Goal: Task Accomplishment & Management: Complete application form

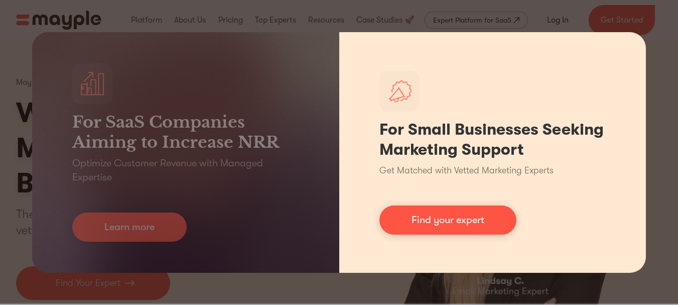
click at [461, 32] on div "For Small Businesses Seeking Marketing Support Get Matched with Vetted Marketin…" at bounding box center [492, 152] width 307 height 240
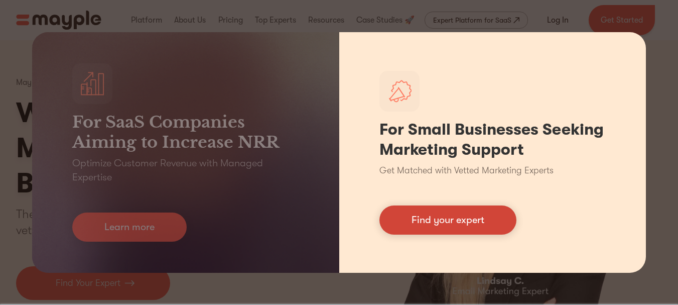
click at [473, 213] on link "Find your expert" at bounding box center [448, 219] width 137 height 29
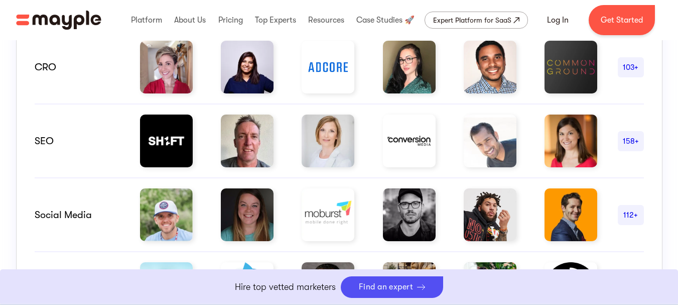
scroll to position [734, 0]
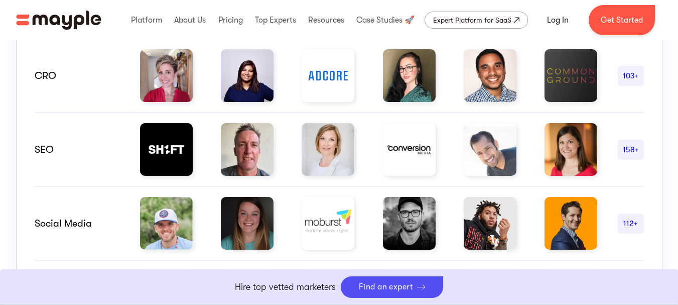
click at [334, 161] on img at bounding box center [328, 149] width 53 height 53
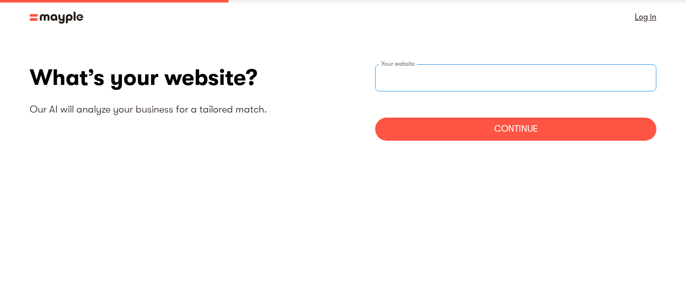
click at [422, 82] on div "Your website" at bounding box center [515, 77] width 281 height 27
paste input "https://techbullion.com"
type input "https://techbullion.com"
click at [448, 127] on div "Continue" at bounding box center [515, 128] width 281 height 23
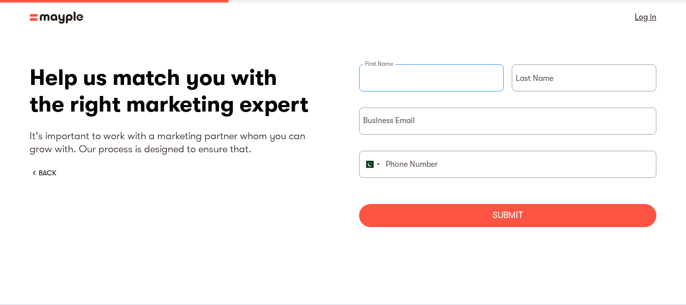
click at [435, 81] on input "briefForm" at bounding box center [431, 77] width 145 height 27
type input "Aleena"
type input "SEO"
type input "03322646746"
click at [428, 115] on input "briefForm" at bounding box center [507, 120] width 297 height 27
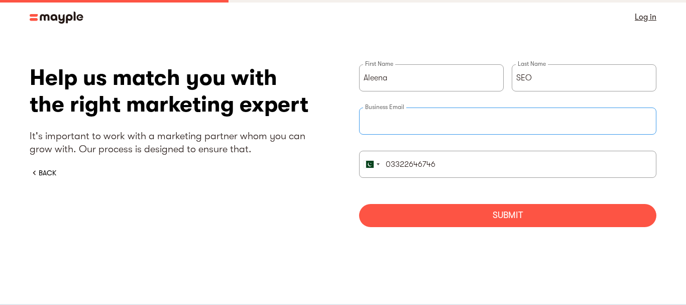
type input "A"
type input "aleenasafia071@gmail.com"
click at [485, 214] on div "Submit" at bounding box center [507, 215] width 297 height 23
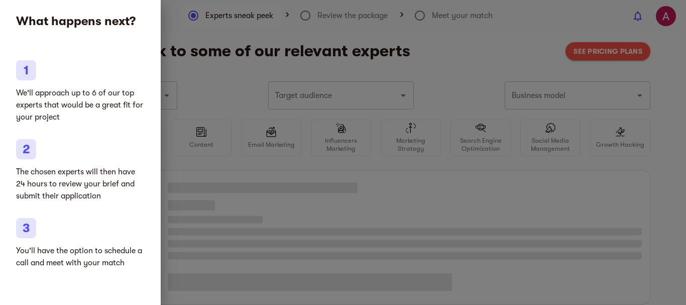
click at [204, 80] on div at bounding box center [343, 152] width 686 height 305
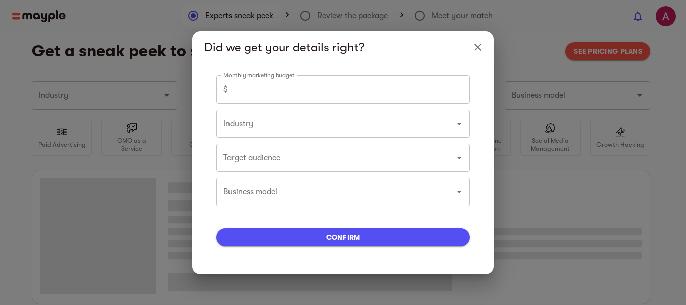
type input "Fintech"
type input "0"
type input "Fintech"
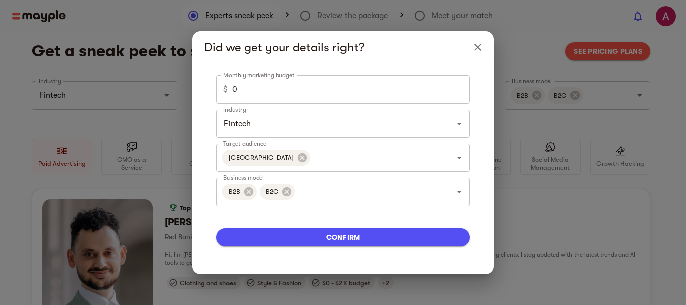
click at [394, 87] on input "0" at bounding box center [350, 89] width 237 height 28
click at [347, 121] on input "Fintech" at bounding box center [329, 123] width 216 height 19
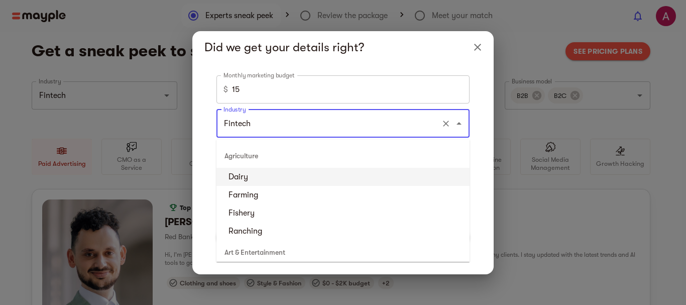
click at [369, 103] on div "Monthly marketing budget $ 15 Monthly marketing budget Industry Fintech Industr…" at bounding box center [342, 168] width 253 height 187
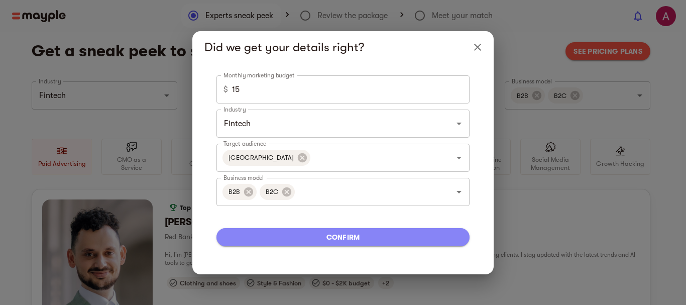
click at [349, 237] on span "confirm" at bounding box center [342, 237] width 237 height 12
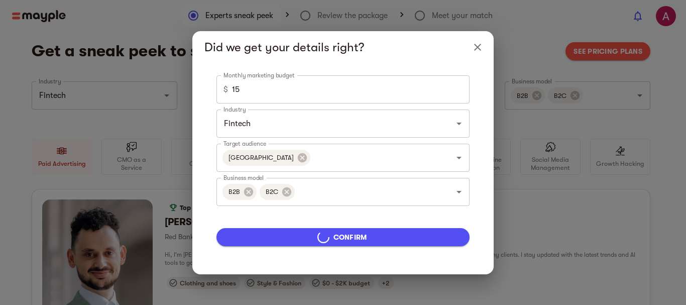
type input "5000"
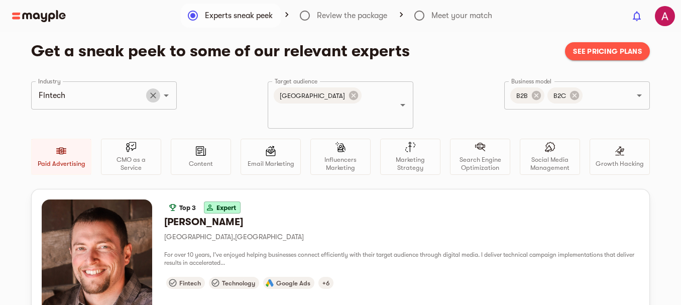
click at [147, 95] on button "Clear" at bounding box center [153, 95] width 14 height 14
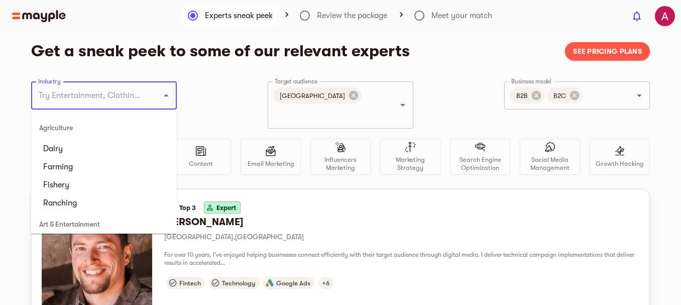
click at [127, 99] on input "Industry" at bounding box center [90, 95] width 108 height 19
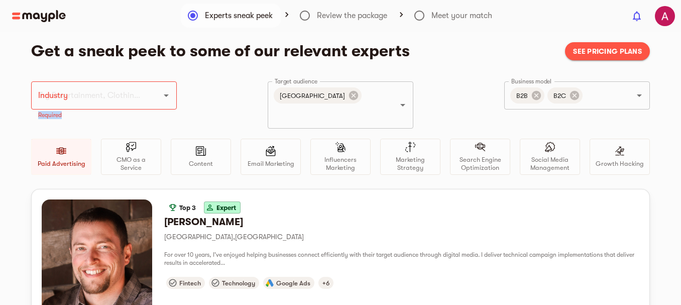
drag, startPoint x: 177, startPoint y: 114, endPoint x: 168, endPoint y: 93, distance: 22.5
click at [168, 93] on div "Industry Industry Required Target audience United States Target audience Busine…" at bounding box center [340, 134] width 619 height 107
click at [168, 93] on icon "Open" at bounding box center [166, 95] width 12 height 12
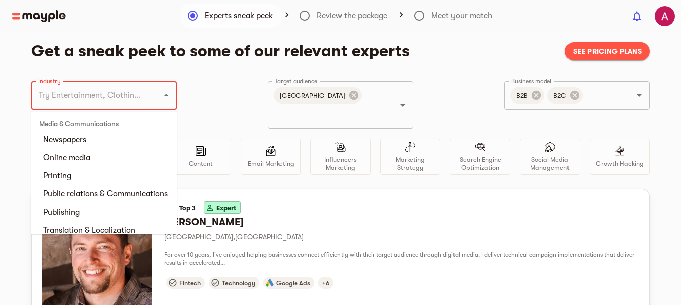
scroll to position [2514, 0]
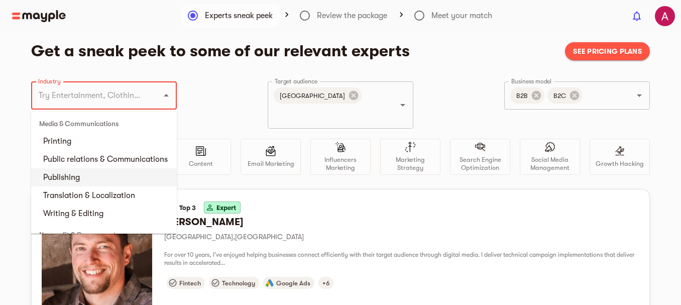
click at [147, 186] on li "Publishing" at bounding box center [104, 177] width 146 height 18
type input "Publishing"
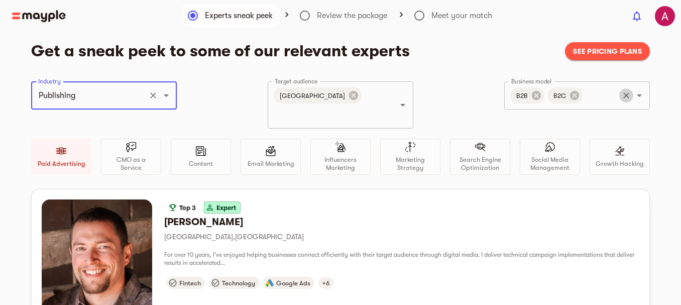
click at [622, 90] on icon "Clear" at bounding box center [626, 95] width 10 height 10
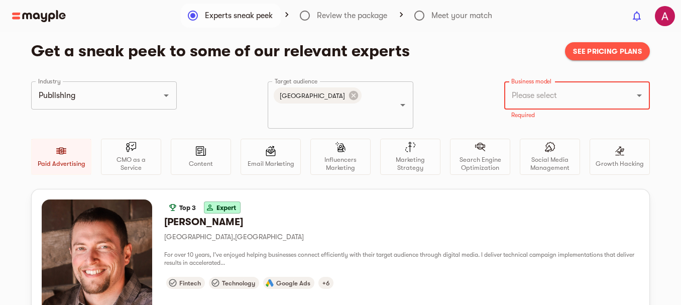
click at [633, 98] on icon "Open" at bounding box center [639, 95] width 12 height 12
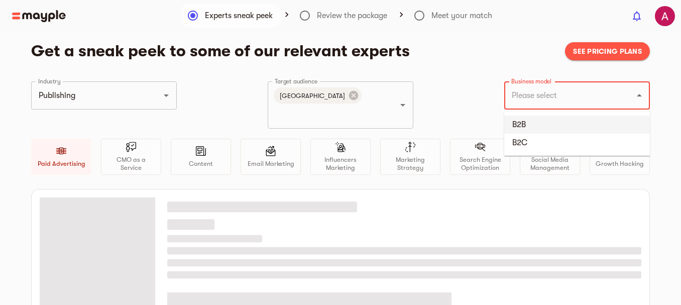
click at [583, 132] on li "B2B" at bounding box center [577, 124] width 146 height 18
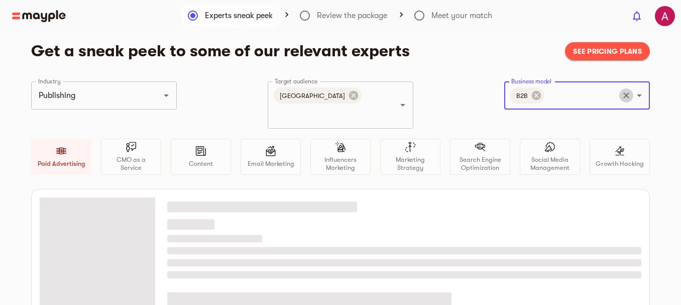
click at [627, 93] on icon "Clear" at bounding box center [626, 95] width 10 height 10
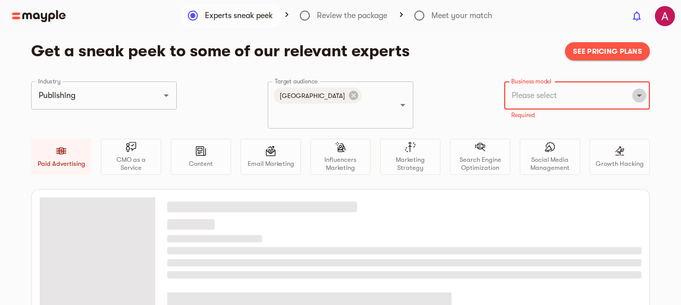
click at [641, 94] on icon "Open" at bounding box center [639, 95] width 12 height 12
click at [566, 150] on li "B2C" at bounding box center [577, 143] width 146 height 18
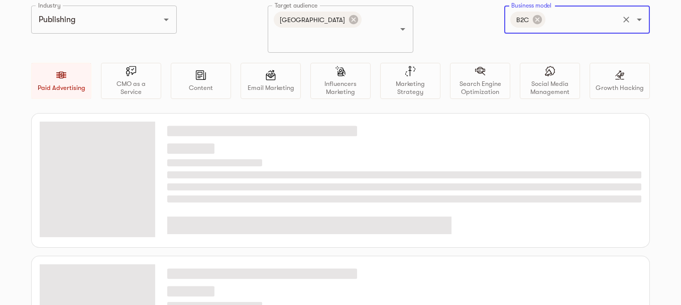
scroll to position [0, 0]
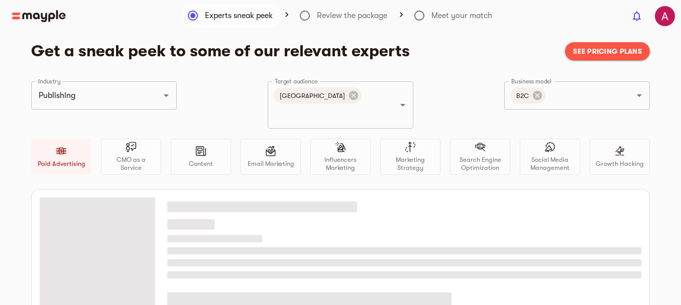
click at [282, 14] on div at bounding box center [312, 16] width 625 height 12
click at [287, 11] on div at bounding box center [312, 16] width 625 height 12
click at [307, 14] on div at bounding box center [312, 16] width 625 height 12
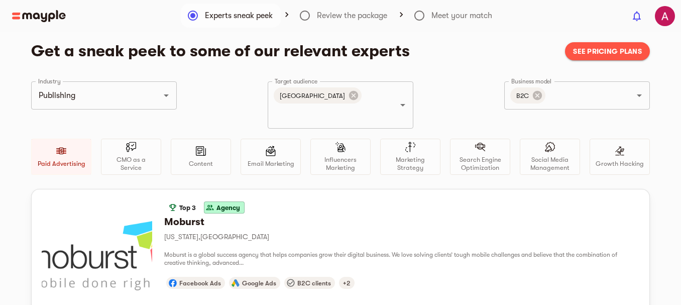
click at [307, 14] on div at bounding box center [312, 16] width 625 height 12
click at [282, 16] on div at bounding box center [312, 16] width 625 height 12
click at [315, 15] on div at bounding box center [312, 16] width 625 height 12
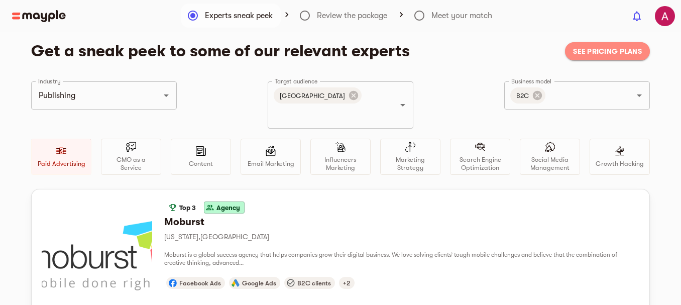
click at [609, 57] on span "See pricing plans" at bounding box center [607, 51] width 69 height 12
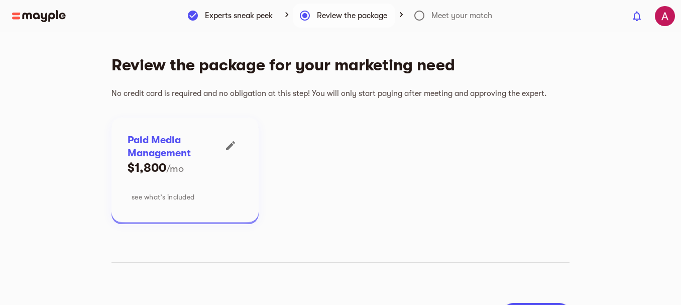
click at [187, 195] on span "see what’s included" at bounding box center [163, 197] width 63 height 12
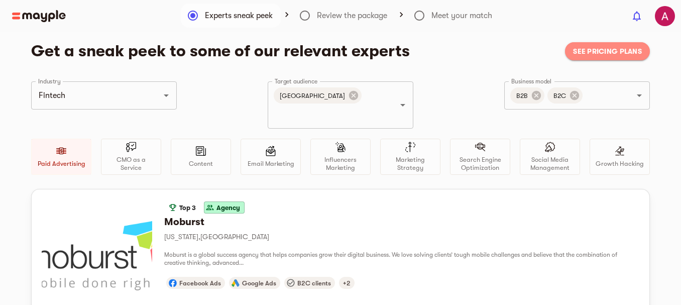
click at [593, 53] on span "See pricing plans" at bounding box center [607, 51] width 69 height 12
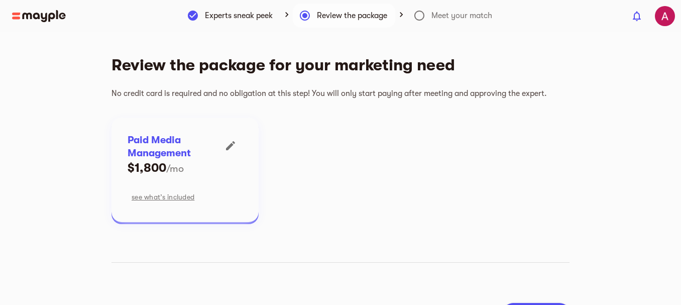
scroll to position [68, 0]
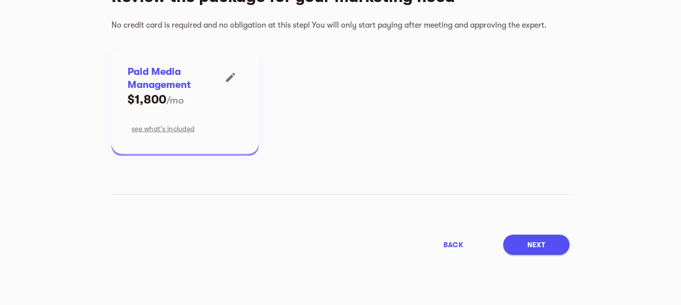
click at [502, 242] on div "back Next" at bounding box center [340, 244] width 458 height 20
click at [542, 256] on main "Experts sneak peek Review the package Meet your match Review the package for yo…" at bounding box center [340, 116] width 681 height 305
click at [542, 249] on span "Next" at bounding box center [536, 244] width 18 height 12
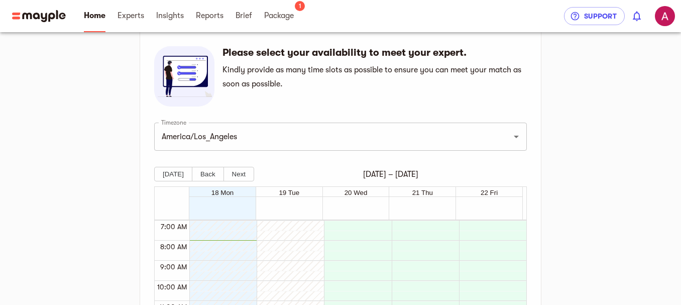
scroll to position [182, 0]
click at [507, 141] on button "Clear" at bounding box center [503, 136] width 14 height 14
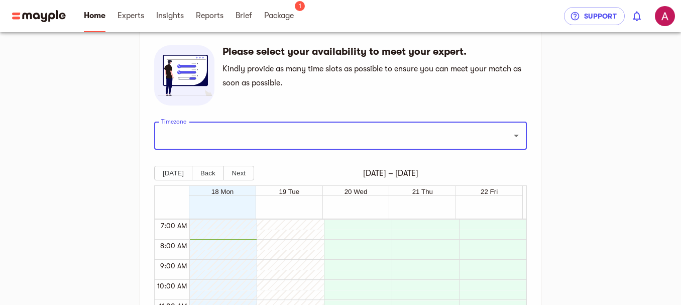
click at [472, 136] on input "Timezone" at bounding box center [326, 135] width 335 height 19
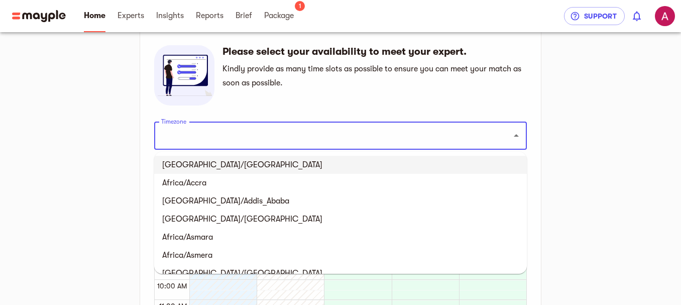
click at [524, 158] on ul "Africa/Abidjan Africa/Accra Africa/Addis_Ababa Africa/Algiers Africa/Asmara Afr…" at bounding box center [340, 213] width 373 height 122
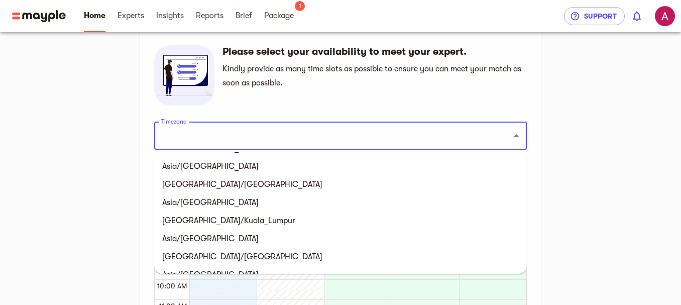
scroll to position [5001, 0]
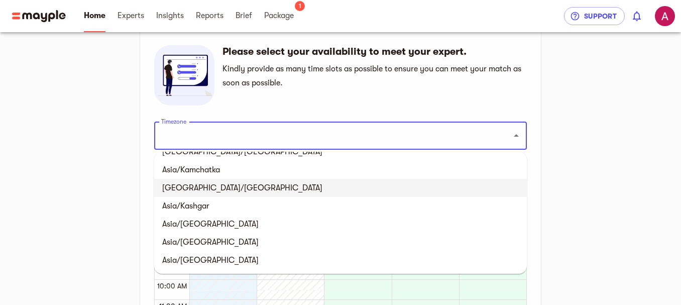
click at [274, 190] on li "[GEOGRAPHIC_DATA]/[GEOGRAPHIC_DATA]" at bounding box center [340, 188] width 373 height 18
type input "[GEOGRAPHIC_DATA]/[GEOGRAPHIC_DATA]"
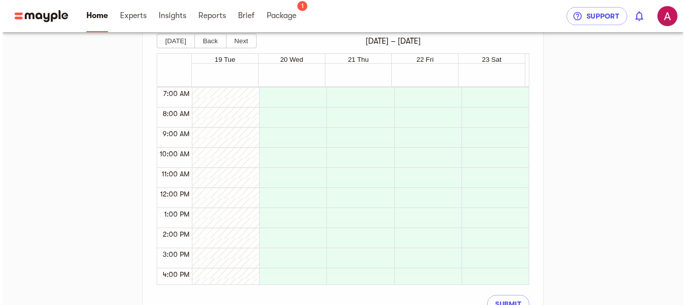
scroll to position [320, 0]
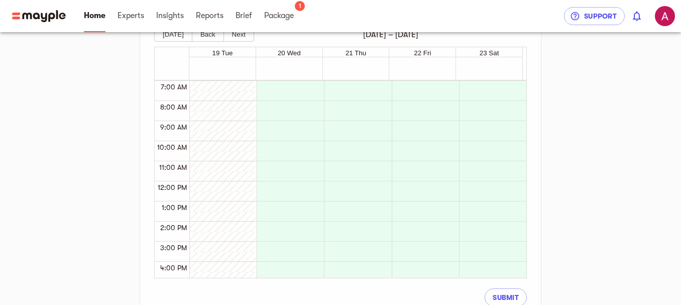
click at [242, 55] on div "19 Tue" at bounding box center [222, 52] width 66 height 10
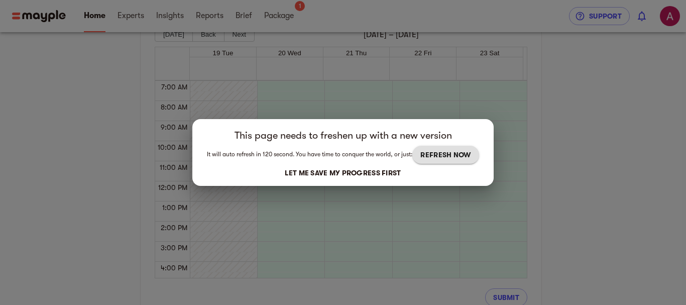
click at [229, 81] on div "This page needs to freshen up with a new version It will auto refresh in 120 se…" at bounding box center [343, 152] width 686 height 305
click at [427, 162] on button "REFRESH NOW" at bounding box center [445, 155] width 66 height 18
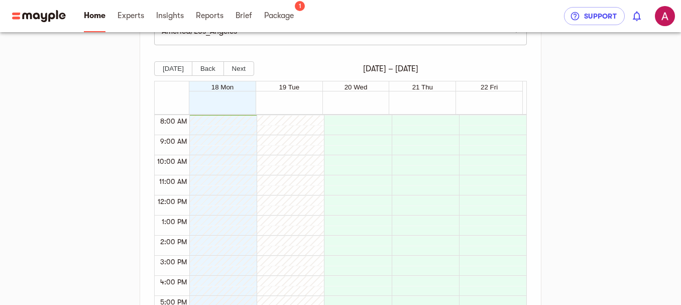
scroll to position [282, 0]
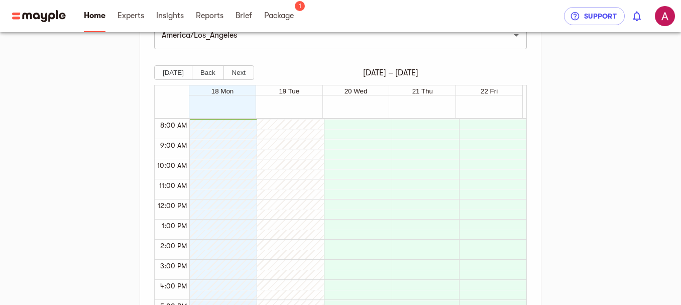
click at [233, 113] on div at bounding box center [355, 110] width 333 height 10
click at [173, 81] on div "[DATE] Back Next [DATE] – [DATE] 18 Mon 19 Tue 20 Wed 21 Thu 22 Fri 12:00 AM 1:…" at bounding box center [340, 190] width 373 height 251
click at [172, 69] on button "[DATE]" at bounding box center [173, 72] width 38 height 15
click at [251, 108] on div at bounding box center [355, 110] width 333 height 10
click at [231, 122] on div at bounding box center [220, 199] width 62 height 482
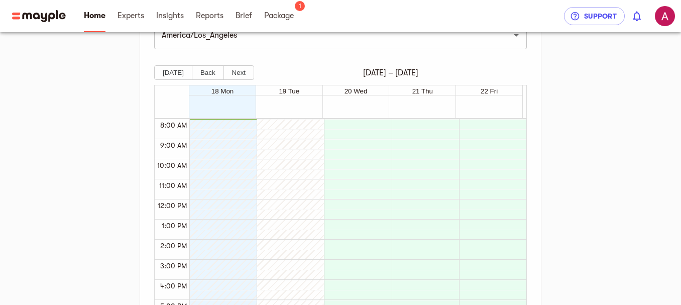
click at [285, 132] on div at bounding box center [288, 199] width 62 height 482
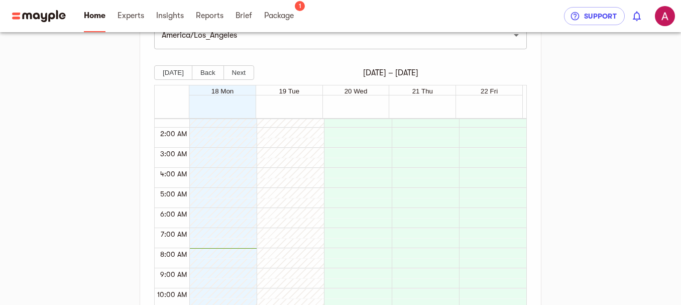
scroll to position [0, 0]
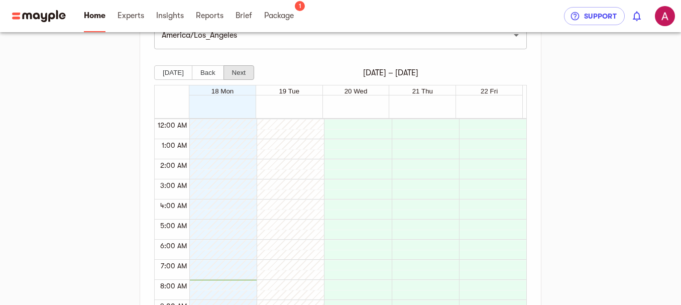
click at [237, 66] on button "Next" at bounding box center [238, 72] width 31 height 15
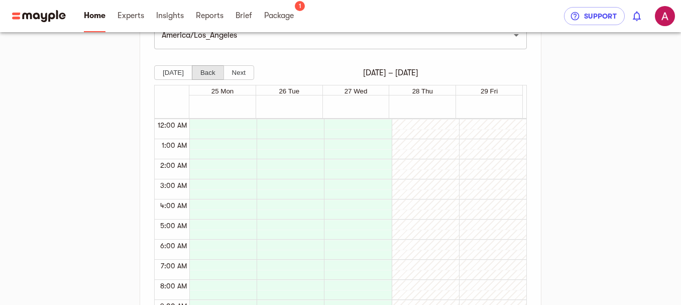
click at [211, 70] on button "Back" at bounding box center [208, 72] width 32 height 15
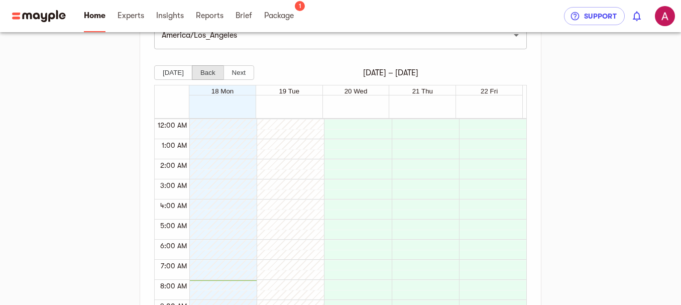
click at [192, 66] on button "Back" at bounding box center [208, 72] width 32 height 15
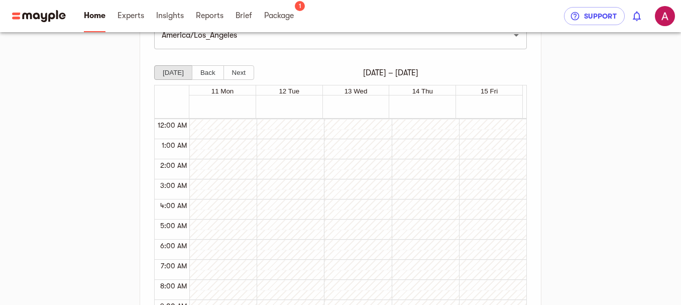
click at [182, 67] on button "[DATE]" at bounding box center [173, 72] width 38 height 15
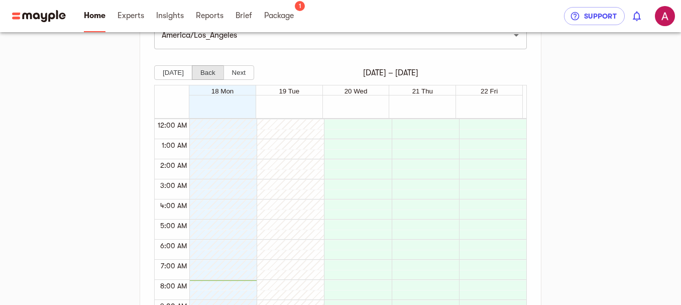
click at [202, 69] on button "Back" at bounding box center [208, 72] width 32 height 15
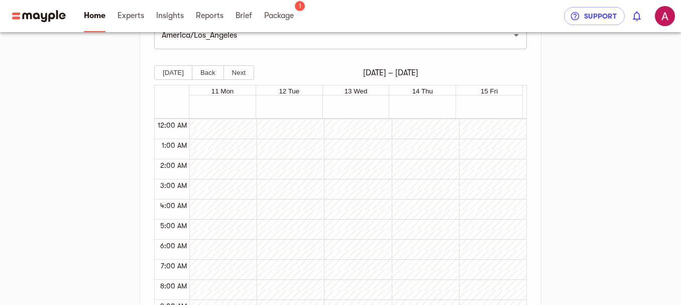
click at [149, 72] on div "Please select your availability to meet your expert. Kindly provide as many tim…" at bounding box center [340, 145] width 385 height 408
click at [159, 66] on button "[DATE]" at bounding box center [173, 72] width 38 height 15
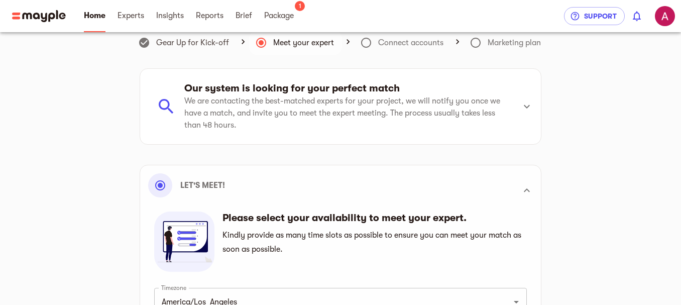
scroll to position [464, 0]
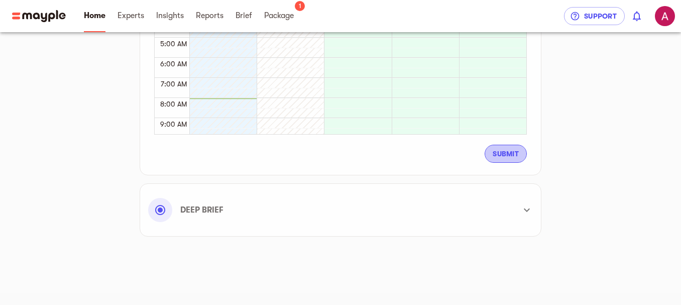
click at [512, 154] on span "Submit" at bounding box center [506, 154] width 26 height 12
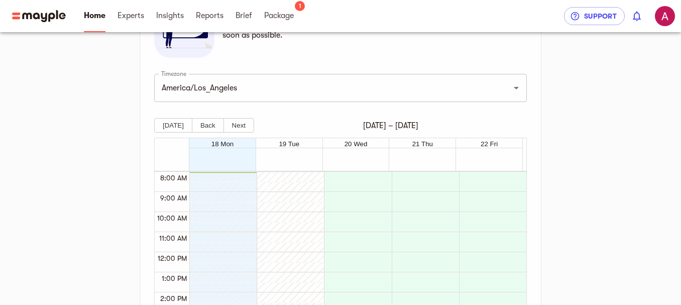
scroll to position [420, 0]
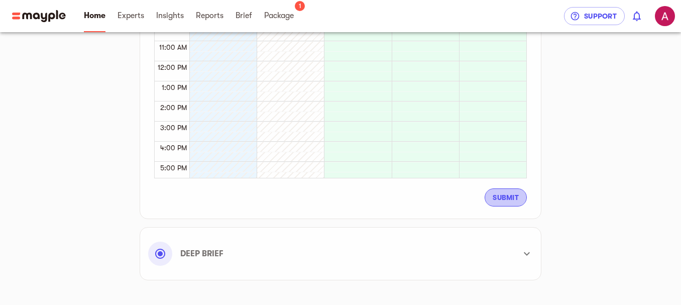
click at [508, 200] on span "Submit" at bounding box center [506, 197] width 26 height 12
click at [155, 253] on icon "button" at bounding box center [160, 254] width 12 height 12
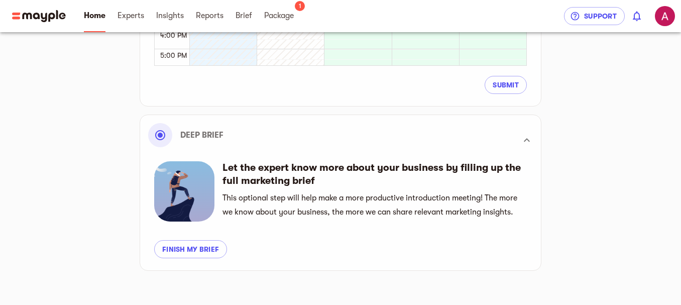
scroll to position [543, 0]
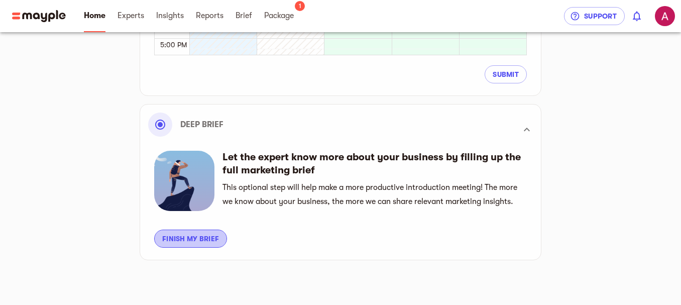
click at [217, 231] on button "Finish my brief" at bounding box center [190, 238] width 73 height 18
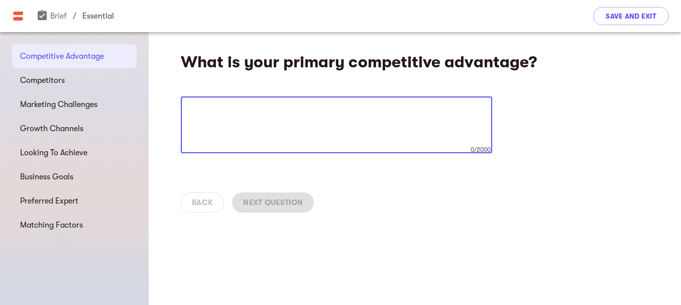
click at [283, 131] on textarea at bounding box center [336, 125] width 297 height 38
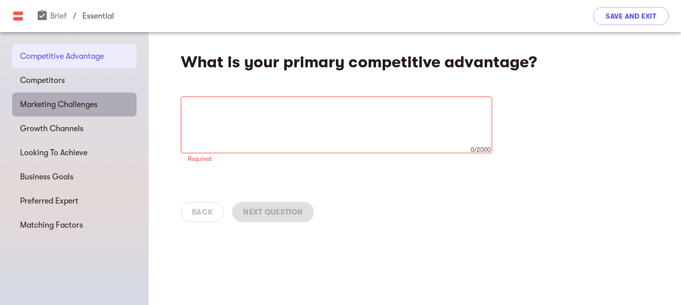
click at [112, 94] on div "Marketing Challenges" at bounding box center [74, 104] width 125 height 24
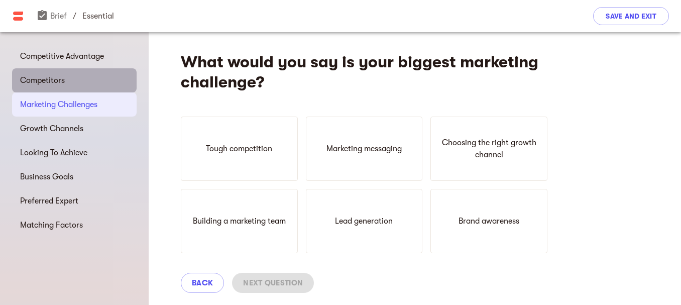
click at [105, 75] on span "Competitors" at bounding box center [74, 80] width 108 height 12
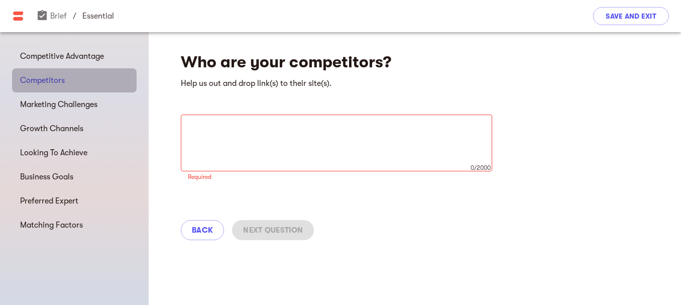
click at [52, 68] on div "Competitors" at bounding box center [74, 80] width 125 height 24
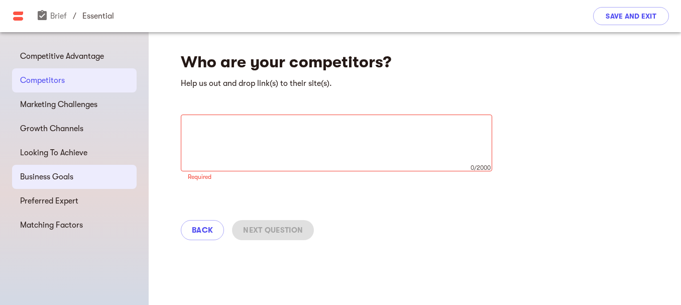
click at [65, 168] on div "Business Goals" at bounding box center [74, 177] width 125 height 24
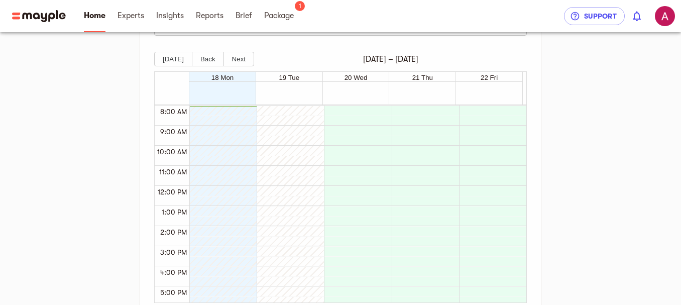
scroll to position [464, 0]
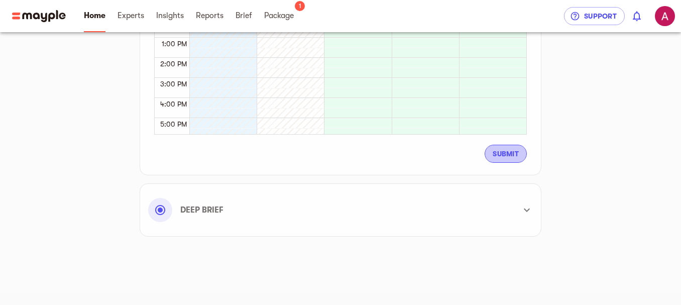
click at [501, 148] on span "Submit" at bounding box center [506, 154] width 26 height 12
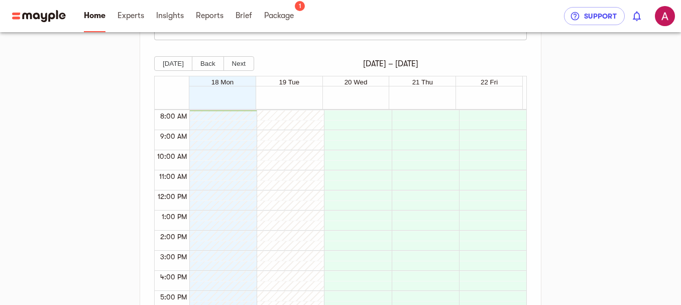
scroll to position [316, 0]
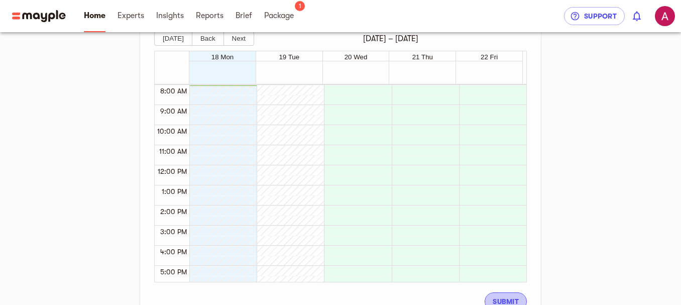
click at [504, 298] on span "Submit" at bounding box center [506, 301] width 26 height 12
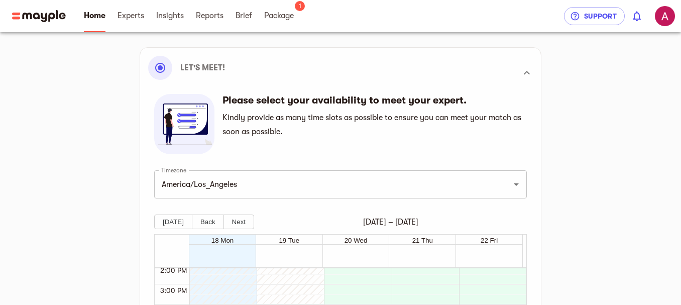
scroll to position [136, 0]
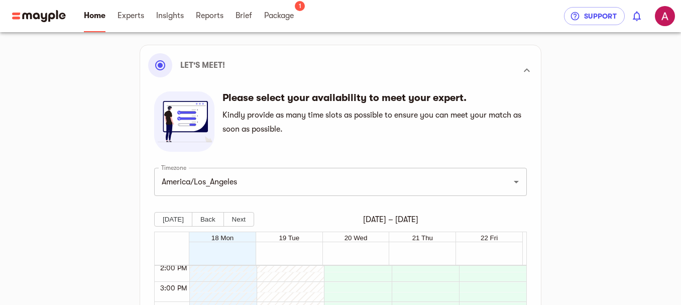
click at [421, 99] on h6 "Please select your availability to meet your expert." at bounding box center [371, 97] width 299 height 13
click at [166, 68] on button "button" at bounding box center [160, 65] width 24 height 24
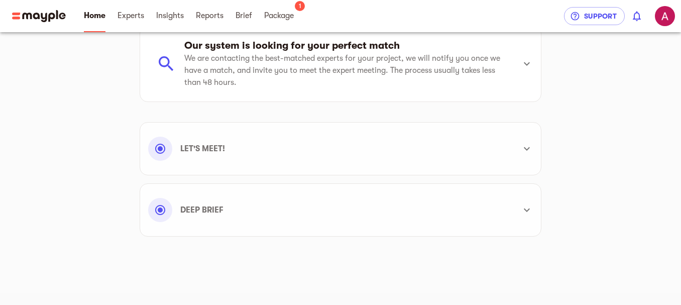
scroll to position [0, 0]
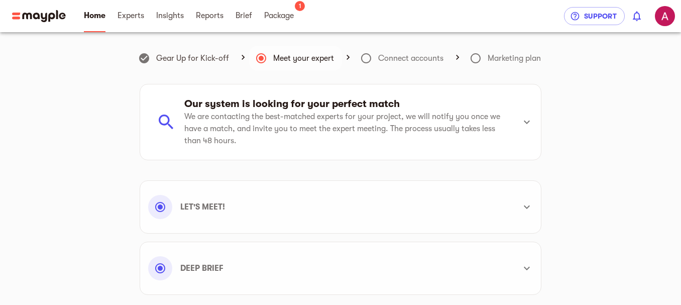
click at [498, 218] on div "Let's meet!" at bounding box center [331, 207] width 367 height 24
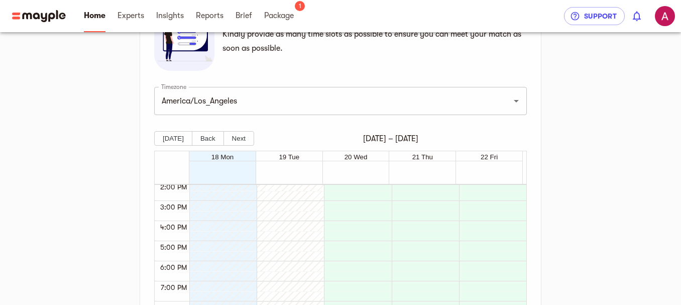
scroll to position [220, 0]
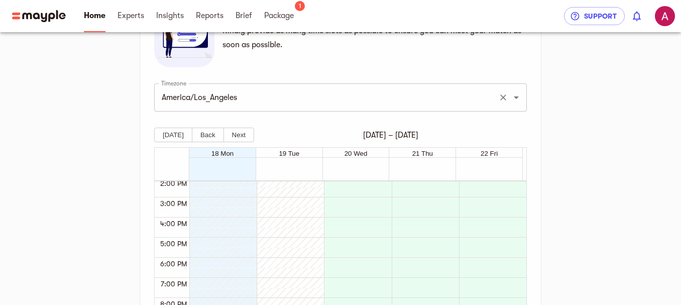
click at [518, 109] on div "America/Los_Angeles Timezone" at bounding box center [340, 97] width 373 height 28
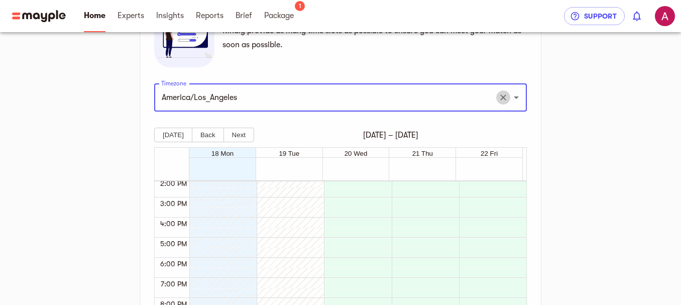
click at [500, 100] on icon "Clear" at bounding box center [503, 97] width 10 height 10
click at [519, 100] on icon "Open" at bounding box center [516, 97] width 12 height 12
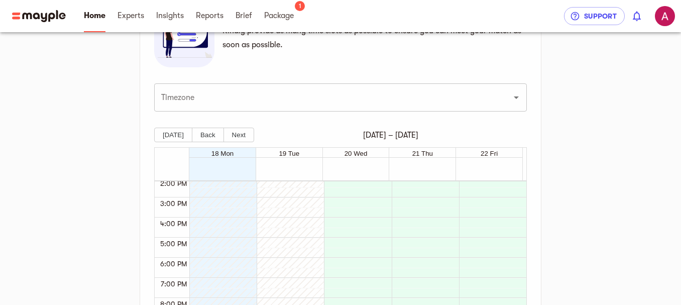
click at [520, 104] on div at bounding box center [509, 97] width 26 height 14
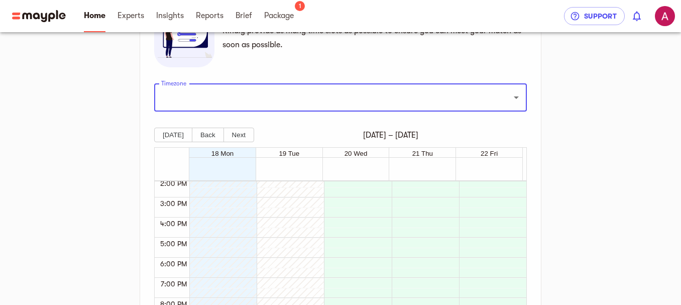
click at [514, 97] on icon "Open" at bounding box center [516, 97] width 12 height 12
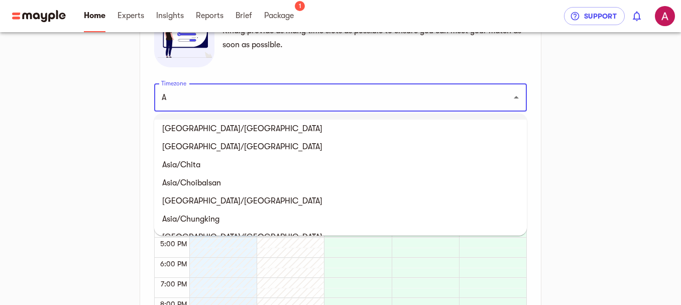
scroll to position [0, 0]
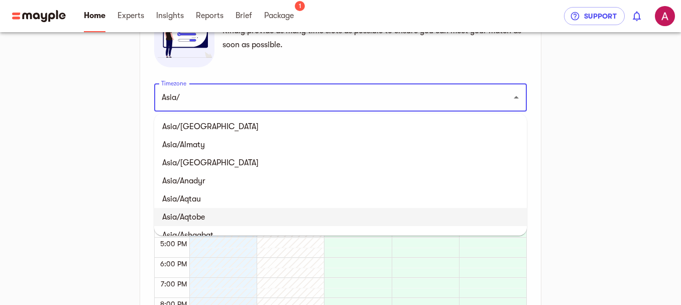
type input "Asia/"
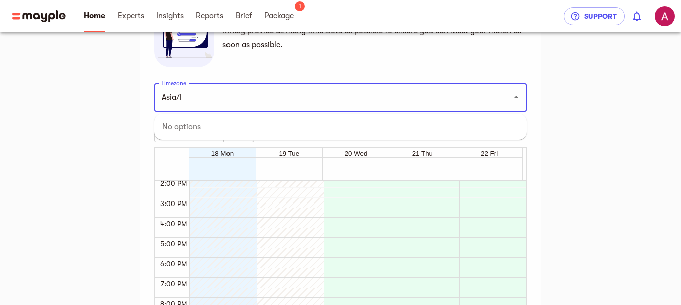
type input "Asia/l"
click at [297, 103] on input "Timezone" at bounding box center [326, 97] width 335 height 19
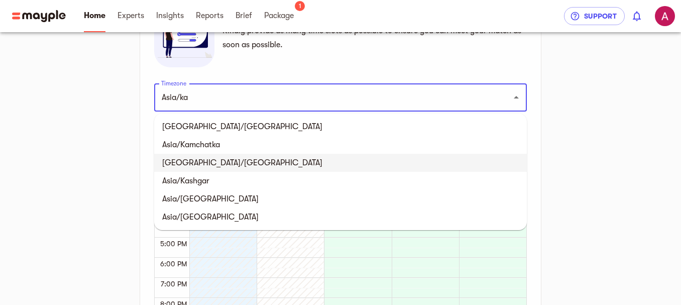
click at [286, 164] on li "[GEOGRAPHIC_DATA]/[GEOGRAPHIC_DATA]" at bounding box center [340, 163] width 373 height 18
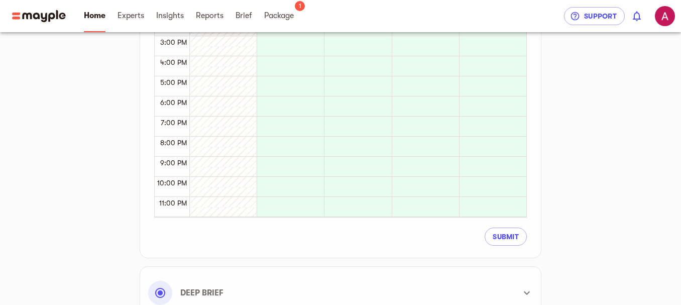
scroll to position [403, 0]
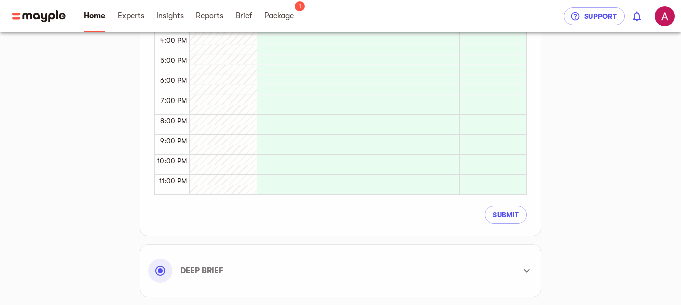
type input "[GEOGRAPHIC_DATA]/[GEOGRAPHIC_DATA]"
drag, startPoint x: 520, startPoint y: 152, endPoint x: 311, endPoint y: 158, distance: 209.4
click at [439, 161] on div "12:00 AM 1:00 AM 2:00 AM 3:00 AM 4:00 AM 5:00 AM 6:00 AM 7:00 AM 8:00 AM 9:00 A…" at bounding box center [341, 96] width 372 height 198
drag, startPoint x: 522, startPoint y: 153, endPoint x: 489, endPoint y: 155, distance: 32.7
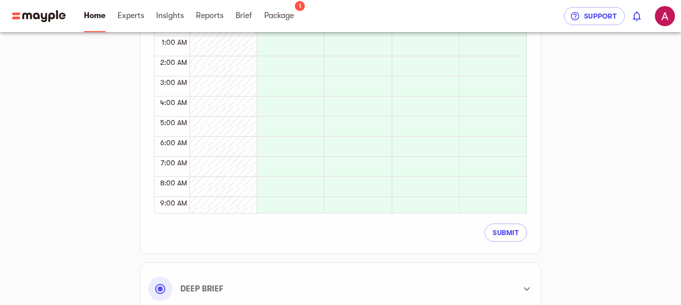
scroll to position [362, 0]
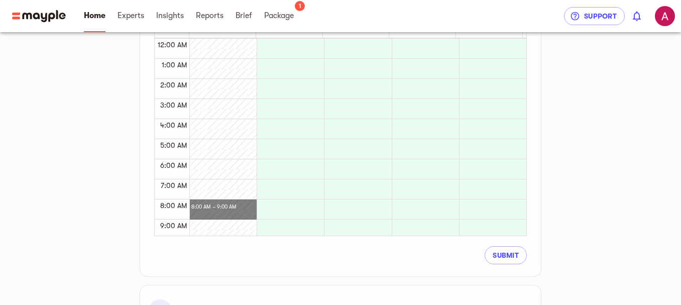
drag, startPoint x: 209, startPoint y: 211, endPoint x: 260, endPoint y: 204, distance: 51.2
click at [260, 204] on div "12:00 AM 1:00 AM 2:00 AM 3:00 AM 4:00 AM 5:00 AM 6:00 AM 7:00 AM 8:00 AM 9:00 A…" at bounding box center [341, 137] width 372 height 198
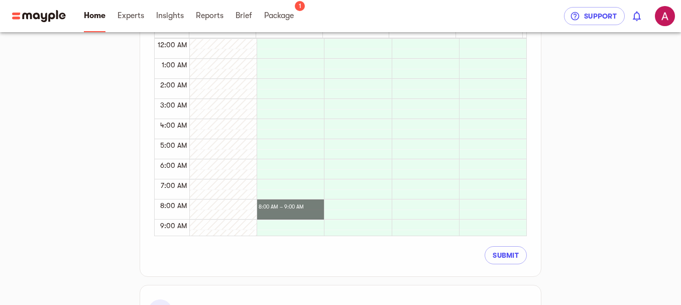
drag, startPoint x: 268, startPoint y: 204, endPoint x: 320, endPoint y: 215, distance: 53.0
click at [504, 258] on span "Submit" at bounding box center [506, 255] width 26 height 12
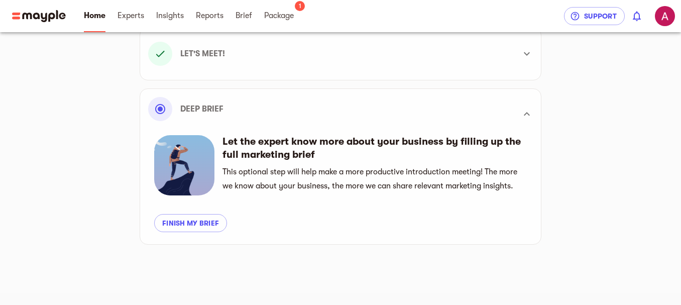
scroll to position [153, 0]
click at [199, 228] on span "Finish my brief" at bounding box center [190, 223] width 57 height 12
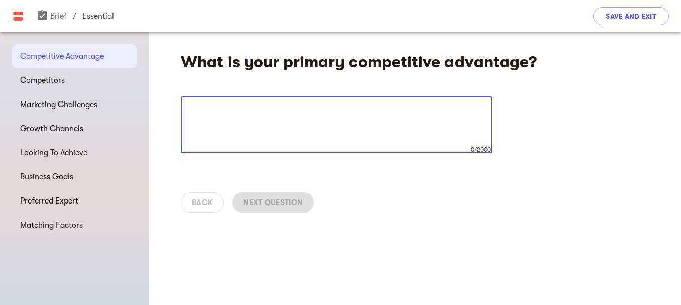
click at [385, 112] on textarea at bounding box center [336, 125] width 297 height 38
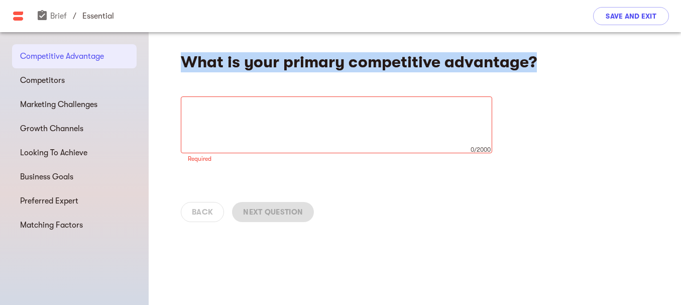
drag, startPoint x: 175, startPoint y: 58, endPoint x: 554, endPoint y: 64, distance: 378.6
click at [554, 64] on div "What is your primary competitive advantage? x 0/2000 ​ Required" at bounding box center [415, 133] width 532 height 203
copy h4 "What is your primary competitive advantage?"
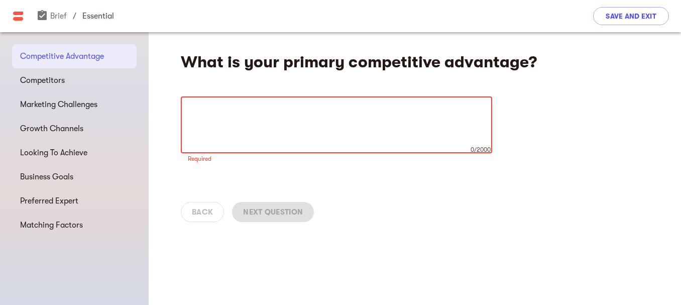
click at [301, 117] on textarea at bounding box center [336, 125] width 297 height 38
paste textarea "My main competitive advantage is that I give a balance of high-quality service,…"
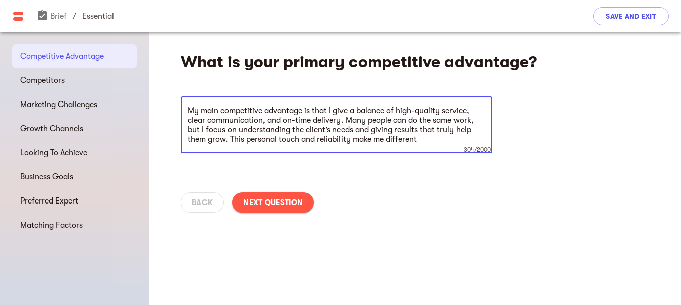
type textarea "My main competitive advantage is that I give a balance of high-quality service,…"
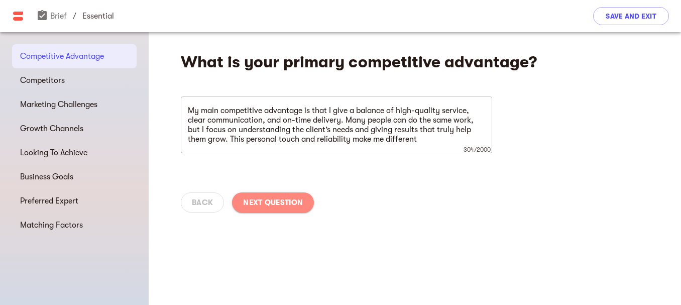
click at [281, 200] on span "Next Question" at bounding box center [273, 202] width 60 height 12
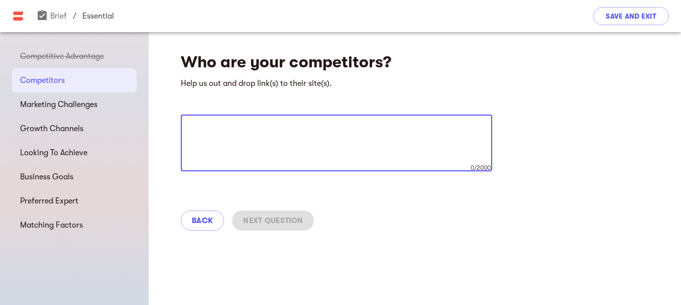
click at [390, 126] on textarea at bounding box center [336, 143] width 297 height 38
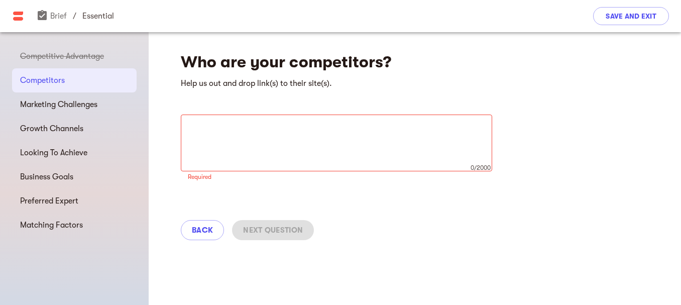
click at [403, 63] on h4 "Who are your competitors?" at bounding box center [364, 62] width 367 height 20
click at [406, 54] on h4 "Who are your competitors?" at bounding box center [364, 62] width 367 height 20
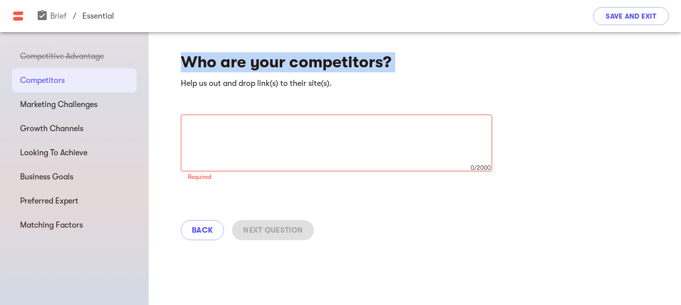
drag, startPoint x: 406, startPoint y: 54, endPoint x: 178, endPoint y: 58, distance: 227.5
click at [178, 58] on div "Who are your competitors? Help us out and drop link(s) to their site(s). x 0/20…" at bounding box center [415, 142] width 532 height 221
copy h4 "Who are your competitors?"
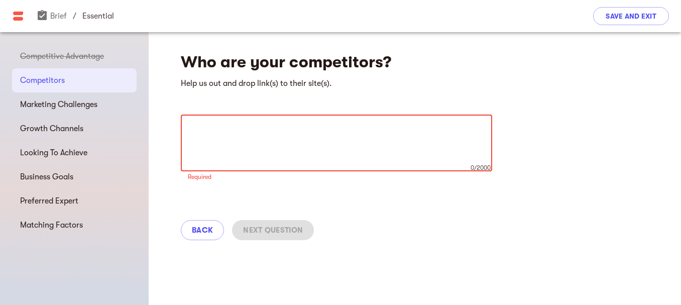
click at [261, 140] on textarea at bounding box center [336, 143] width 297 height 38
paste textarea "My competitors are other freelancers who also do guest posting. But I stand out…"
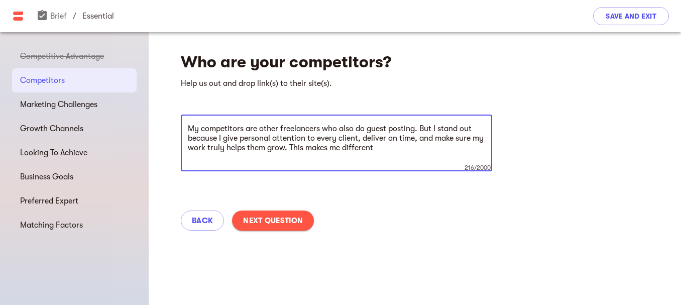
type textarea "My competitors are other freelancers who also do guest posting. But I stand out…"
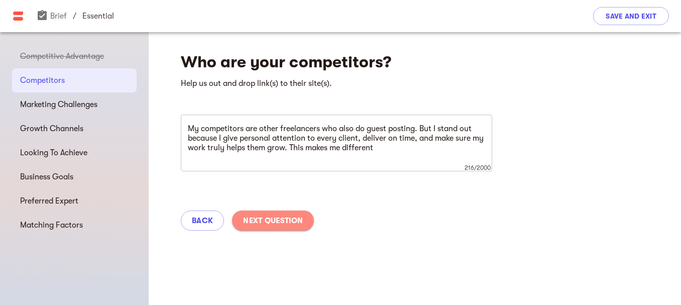
click at [282, 221] on span "Next Question" at bounding box center [273, 220] width 60 height 12
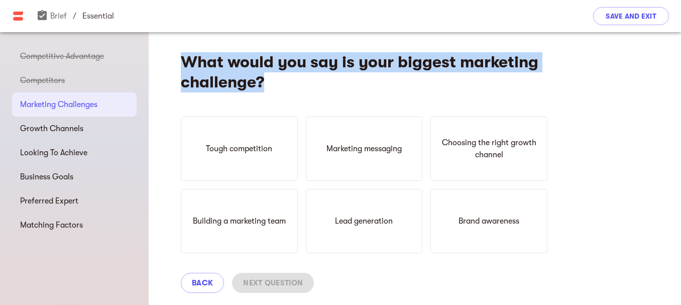
drag, startPoint x: 273, startPoint y: 77, endPoint x: 154, endPoint y: 50, distance: 121.9
click at [154, 50] on div "What would you say is your biggest marketing challenge? Tough competition Marke…" at bounding box center [415, 246] width 532 height 428
copy h4 "What would you say is your biggest marketing challenge?"
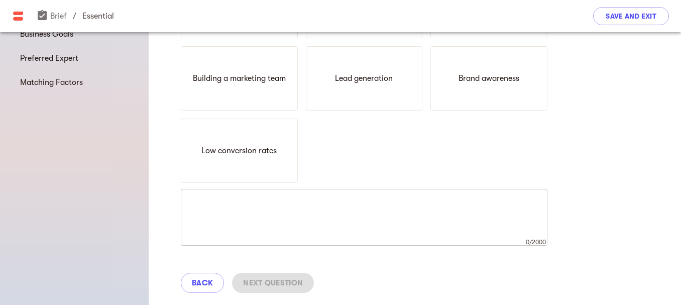
scroll to position [167, 0]
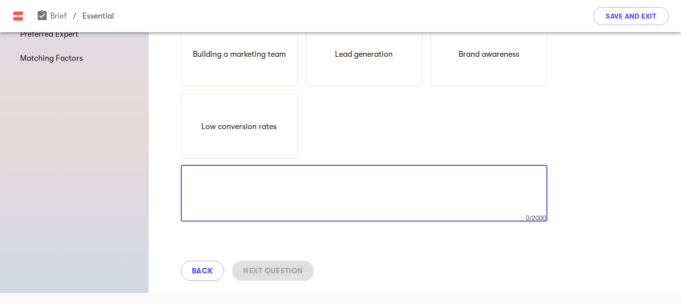
click at [463, 184] on textarea at bounding box center [364, 193] width 352 height 38
paste textarea "“My biggest challenge is standing out from others in a crowded market. I solve …"
type textarea "“"
paste textarea "“My biggest challenge is standing out from others in a crowded market. I solve …"
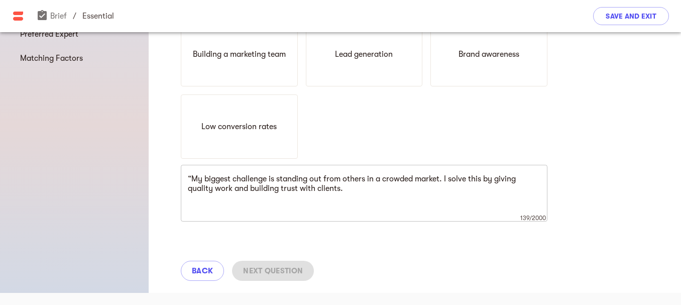
click at [193, 173] on div "“My biggest challenge is standing out from others in a crowded market. I solve …" at bounding box center [364, 193] width 367 height 57
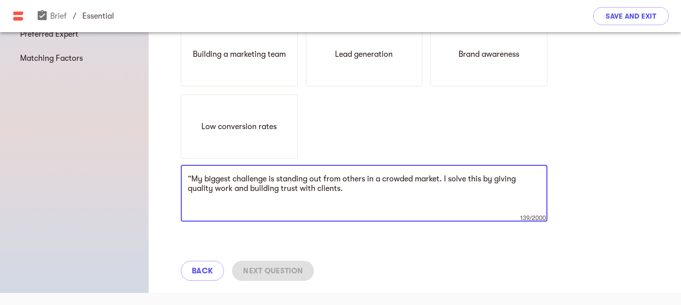
click at [192, 178] on textarea "“My biggest challenge is standing out from others in a crowded market. I solve …" at bounding box center [364, 193] width 352 height 38
type textarea "My biggest challenge is standing out from others in a crowded market. I solve t…"
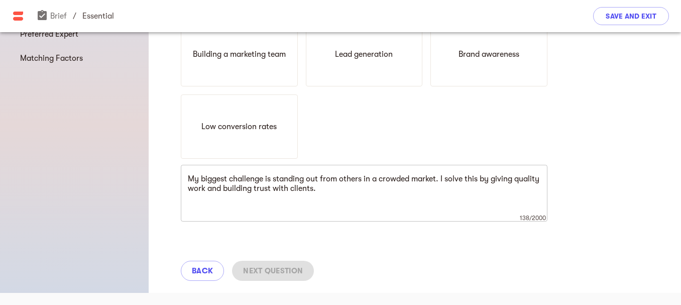
click at [267, 267] on div "Back Next Question" at bounding box center [415, 271] width 532 height 44
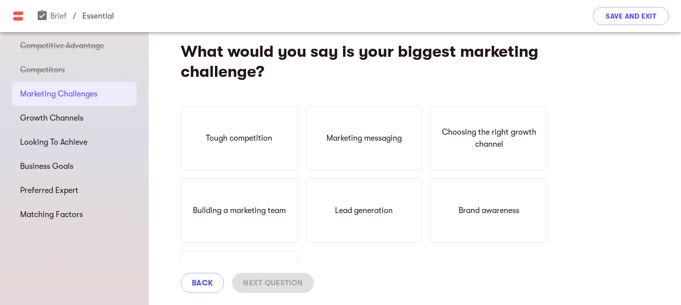
scroll to position [12, 0]
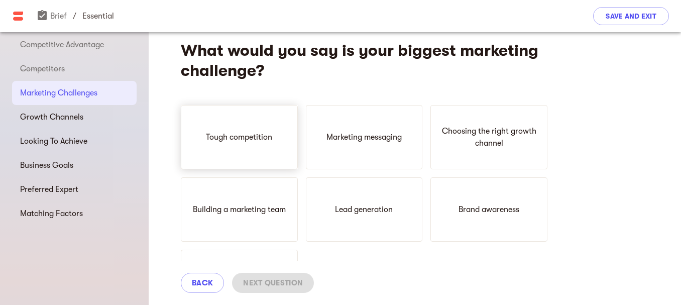
click at [265, 131] on div "Tough competition" at bounding box center [239, 137] width 117 height 64
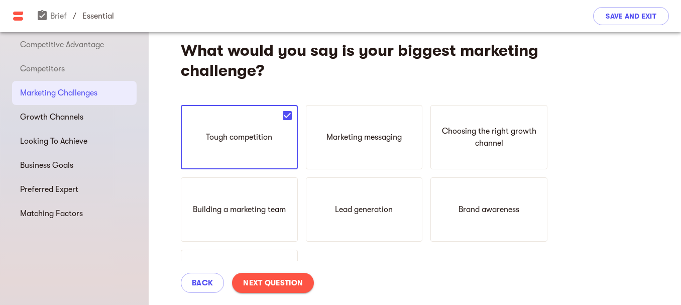
scroll to position [167, 0]
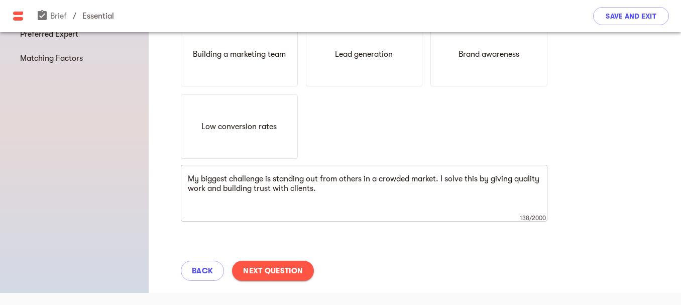
click at [245, 271] on span "Next Question" at bounding box center [273, 271] width 60 height 12
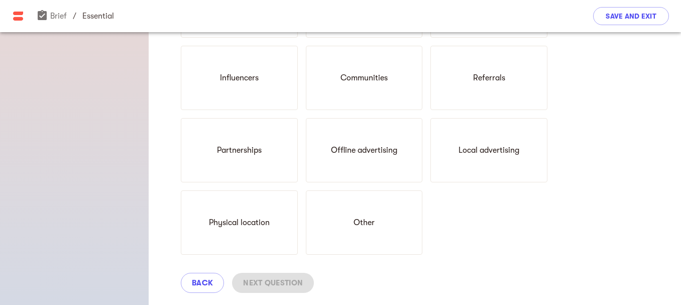
scroll to position [458, 0]
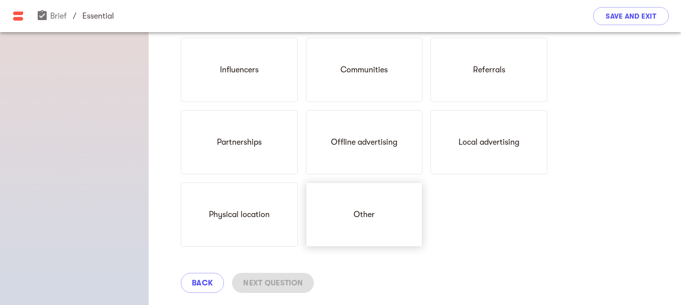
click at [404, 220] on div "Other" at bounding box center [364, 214] width 117 height 64
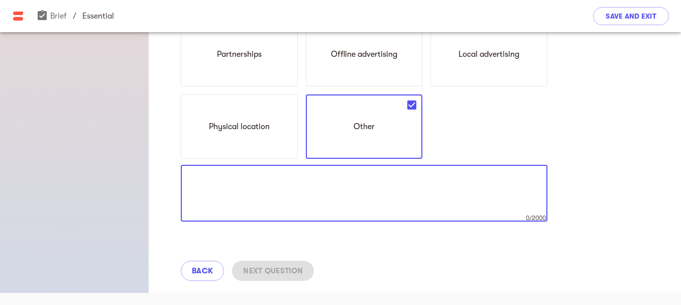
click at [358, 174] on textarea at bounding box center [364, 193] width 352 height 38
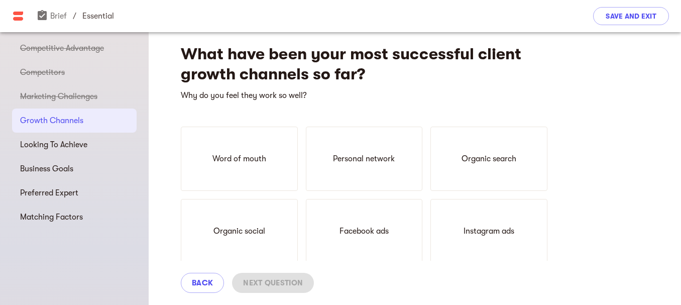
scroll to position [0, 0]
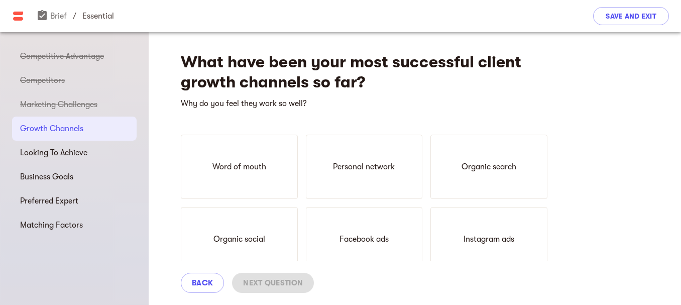
click at [373, 71] on h4 "What have been your most successful client growth channels so far?" at bounding box center [364, 72] width 367 height 40
click at [395, 83] on h4 "What have been your most successful client growth channels so far?" at bounding box center [364, 72] width 367 height 40
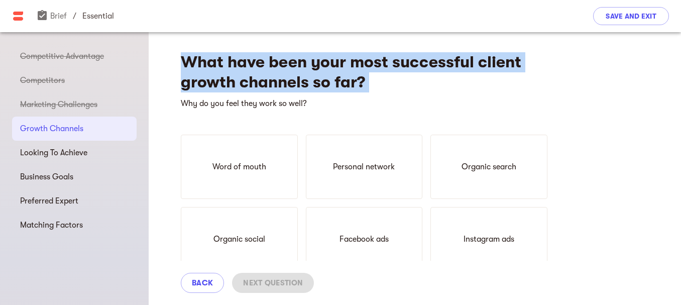
drag, startPoint x: 395, startPoint y: 83, endPoint x: 185, endPoint y: 63, distance: 210.9
click at [185, 63] on h4 "What have been your most successful client growth channels so far?" at bounding box center [364, 72] width 367 height 40
copy h4 "What have been your most successful client growth channels so far?"
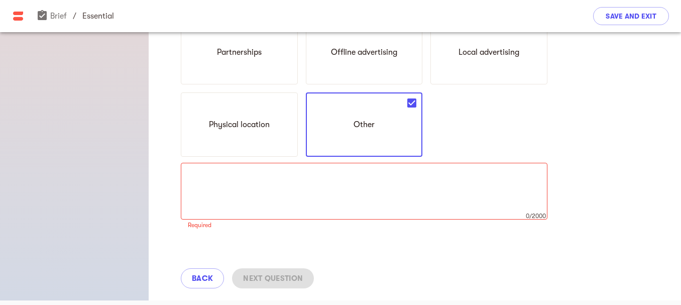
scroll to position [556, 0]
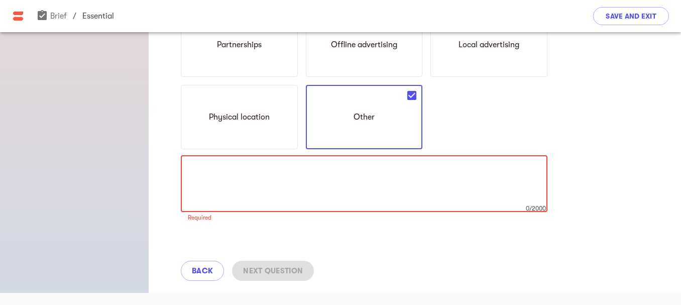
click at [465, 181] on textarea at bounding box center [364, 184] width 352 height 38
paste textarea "My best client growth has come from happy clients who return and recommend me t…"
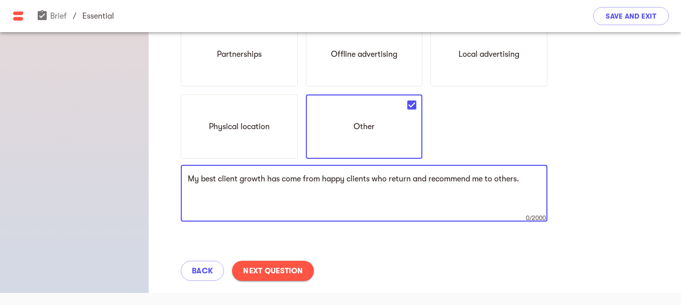
scroll to position [546, 0]
type textarea "My best client growth has come from happy clients who return and recommend me t…"
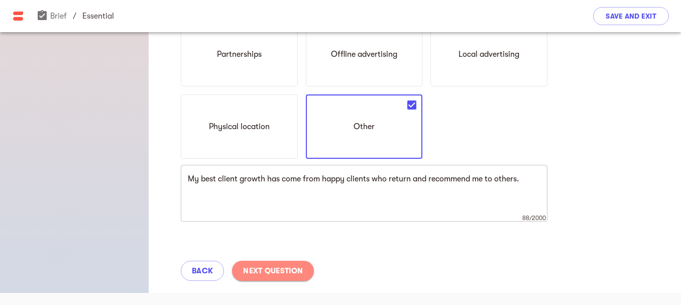
click at [275, 269] on span "Next Question" at bounding box center [273, 271] width 60 height 12
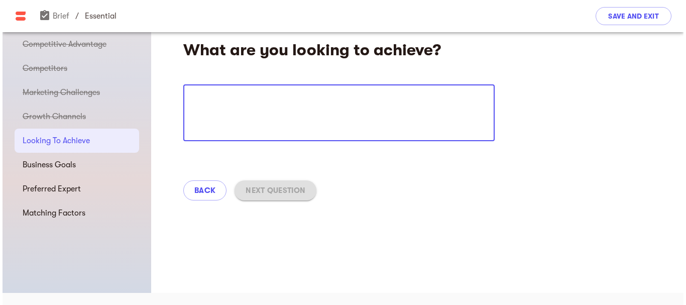
scroll to position [12, 0]
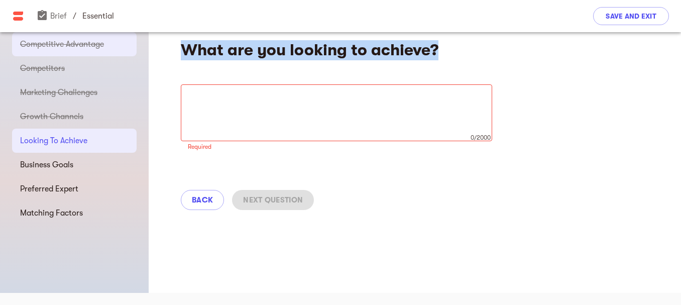
drag, startPoint x: 453, startPoint y: 40, endPoint x: 134, endPoint y: 42, distance: 318.8
click at [134, 42] on div "Competitive Advantage Competitors Marketing Challenges Growth Channels Looking …" at bounding box center [340, 156] width 681 height 273
copy h4 "What are you looking to achieve?"
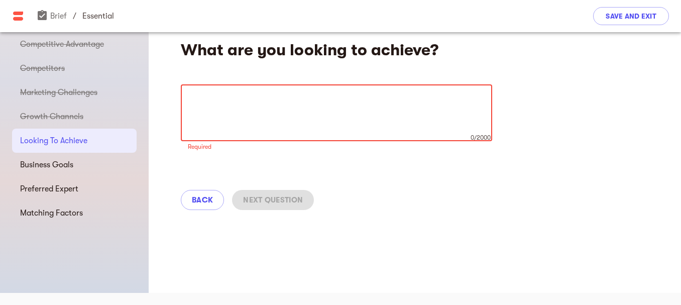
click at [285, 101] on textarea at bounding box center [336, 113] width 297 height 38
paste textarea "I want to achieve growth by giving quality work, building trust with clients, a…"
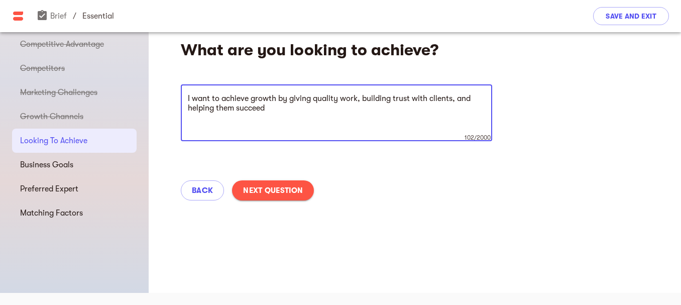
type textarea "I want to achieve growth by giving quality work, building trust with clients, a…"
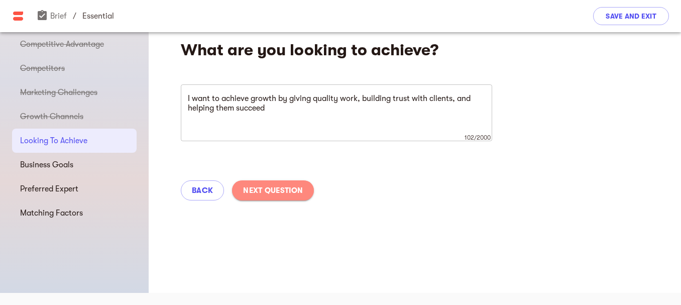
click at [290, 187] on span "Next Question" at bounding box center [273, 190] width 60 height 12
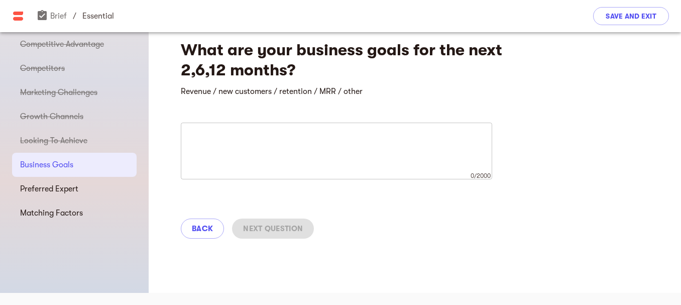
click at [305, 62] on h4 "What are your business goals for the next 2,6,12 months?" at bounding box center [364, 60] width 367 height 40
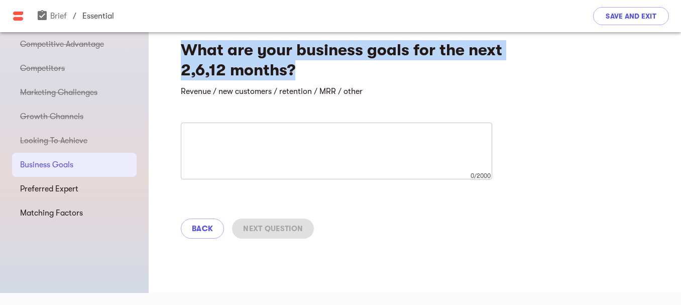
drag, startPoint x: 317, startPoint y: 67, endPoint x: 158, endPoint y: 52, distance: 159.9
click at [158, 52] on div "What are your business goals for the next 2,6,12 months? Revenue / new customer…" at bounding box center [415, 135] width 532 height 231
copy h4 "What are your business goals for the next 2,6,12 months?"
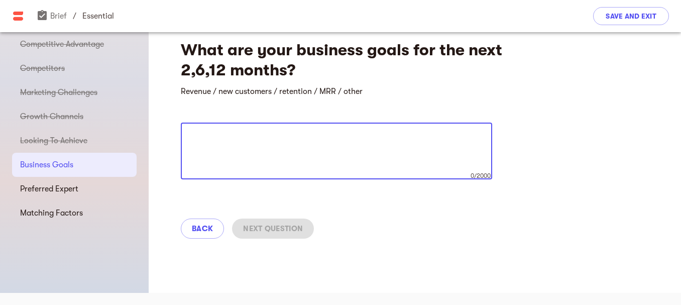
click at [300, 167] on textarea at bounding box center [336, 151] width 297 height 38
paste textarea "2 months: Focus on quality and client trust. 6 months: Get more clients and ste…"
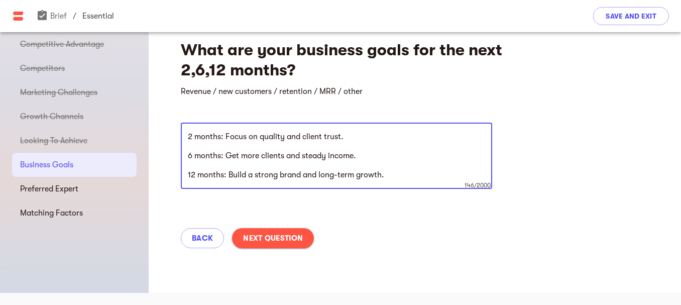
type textarea "2 months: Focus on quality and client trust. 6 months: Get more clients and ste…"
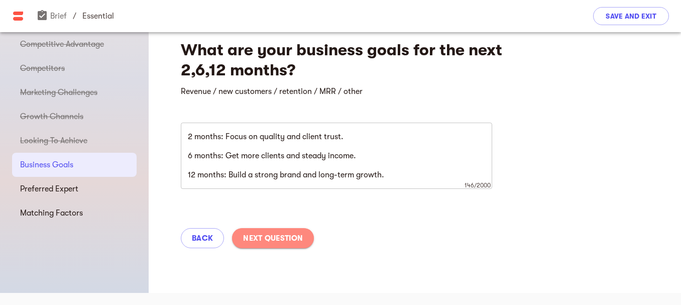
click at [289, 243] on span "Next Question" at bounding box center [273, 238] width 60 height 12
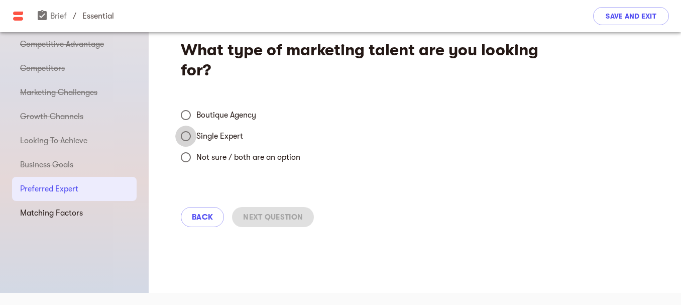
click at [192, 133] on input "Single Expert" at bounding box center [185, 136] width 21 height 21
radio input "true"
click at [261, 215] on span "Next Question" at bounding box center [273, 217] width 60 height 12
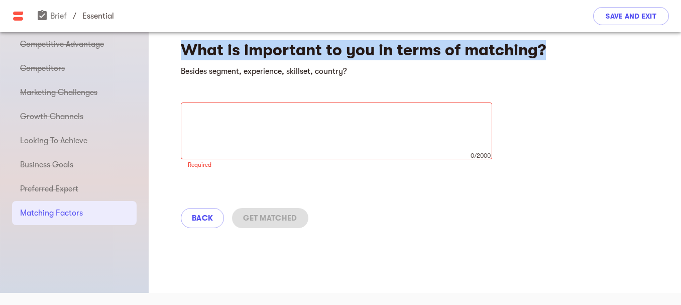
drag, startPoint x: 565, startPoint y: 58, endPoint x: 179, endPoint y: 51, distance: 386.1
click at [179, 51] on div "What is important to you in terms of matching? Besides segment, experience, ski…" at bounding box center [415, 130] width 532 height 221
copy h4 "What is important to you in terms of matching?"
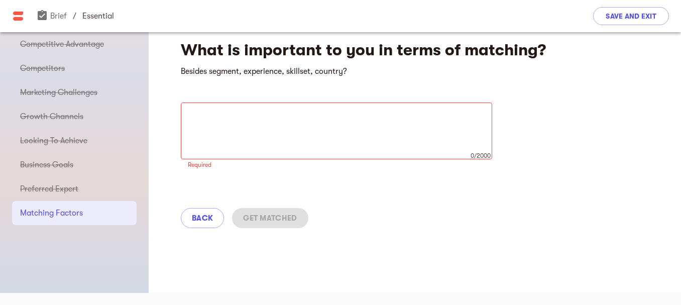
click at [250, 108] on div "x 0/2000 ​" at bounding box center [336, 130] width 311 height 57
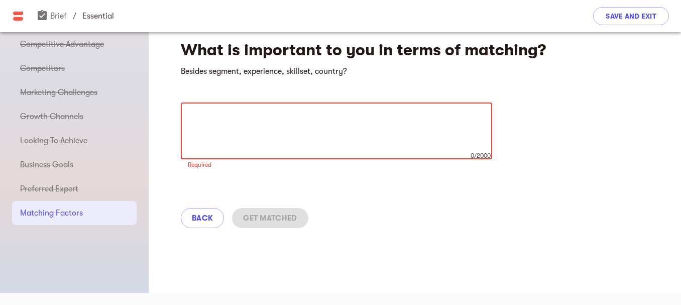
paste textarea "In terms of matching, what matters to me is working with clients who value clea…"
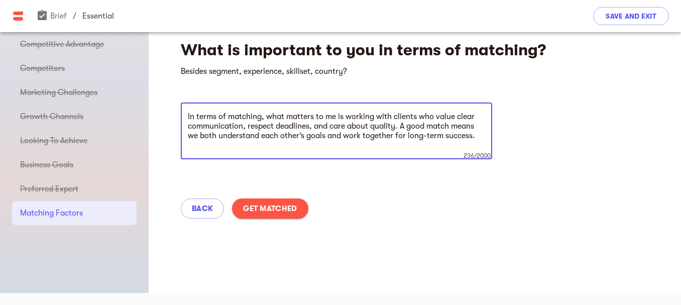
type textarea "In terms of matching, what matters to me is working with clients who value clea…"
click at [283, 212] on span "Get Matched" at bounding box center [270, 208] width 54 height 12
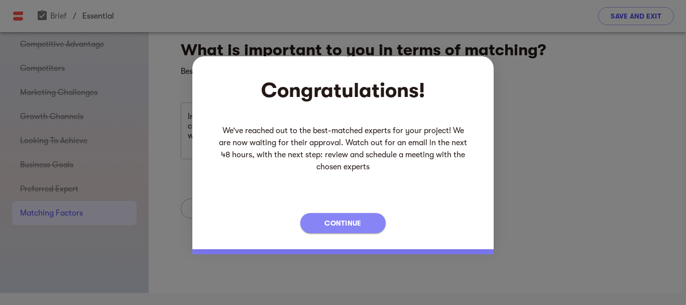
click at [360, 221] on span "Continue" at bounding box center [342, 223] width 37 height 12
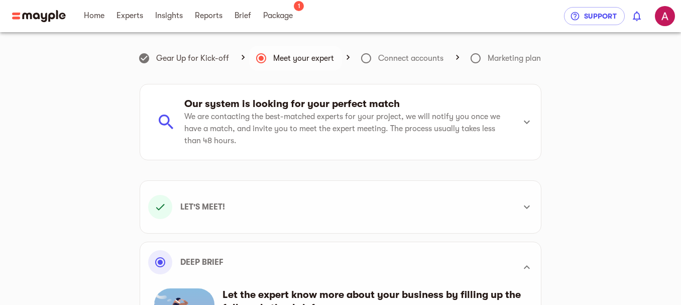
click at [385, 53] on h6 "Connect accounts" at bounding box center [410, 58] width 65 height 14
click at [354, 57] on span at bounding box center [366, 58] width 24 height 24
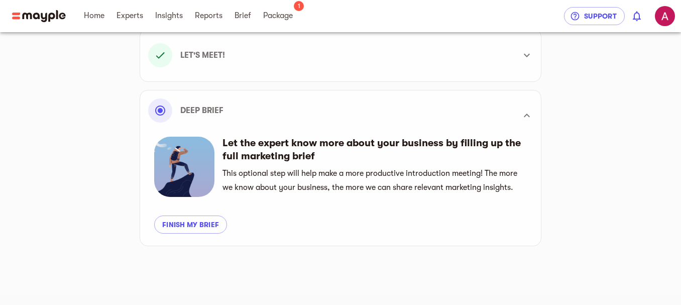
scroll to position [153, 0]
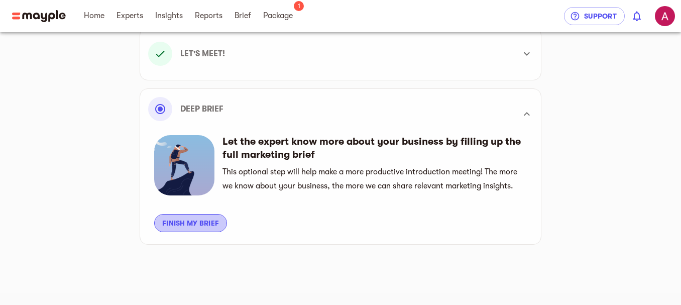
click at [223, 223] on button "Finish my brief" at bounding box center [190, 223] width 73 height 18
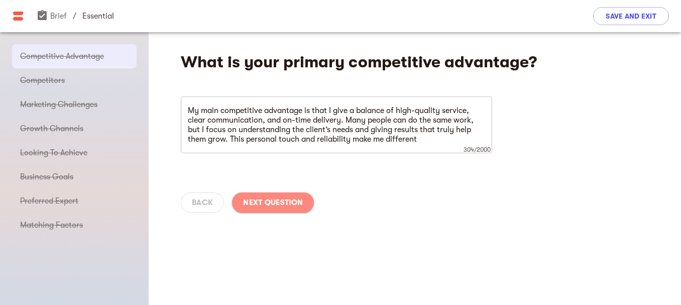
click at [282, 207] on span "Next Question" at bounding box center [273, 202] width 60 height 12
type textarea "My competitors are other freelancers who also do guest posting. But I stand out…"
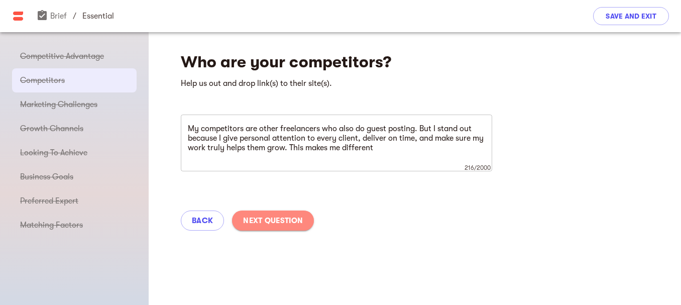
click at [283, 227] on button "Next Question" at bounding box center [273, 220] width 82 height 20
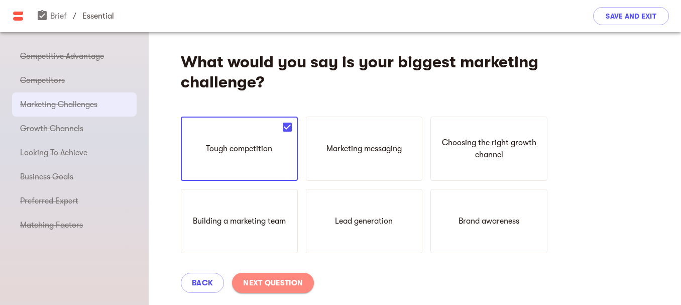
click at [272, 287] on span "Next Question" at bounding box center [273, 283] width 60 height 12
type textarea "My best client growth has come from happy clients who return and recommend me t…"
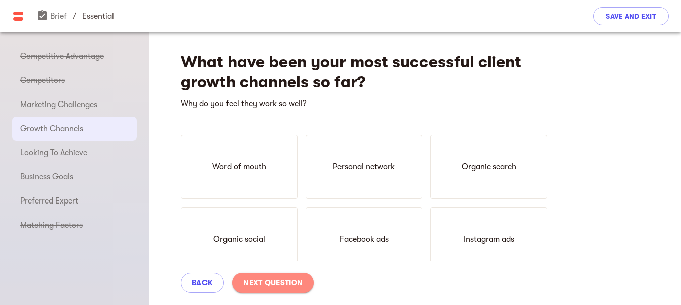
click at [272, 287] on span "Next Question" at bounding box center [273, 283] width 60 height 12
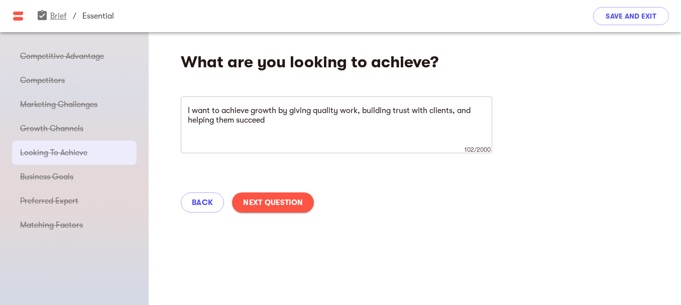
click at [62, 20] on link "assignment_turned_in Brief" at bounding box center [51, 16] width 31 height 9
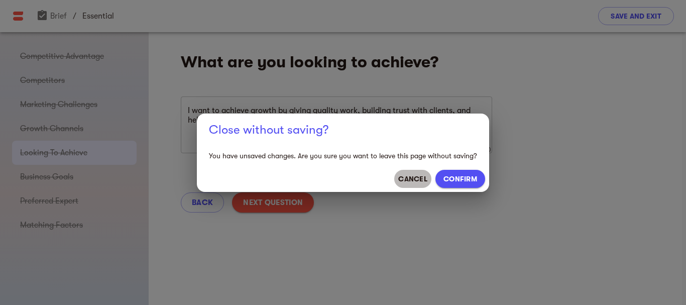
click at [422, 184] on span "CANCEL" at bounding box center [412, 179] width 29 height 12
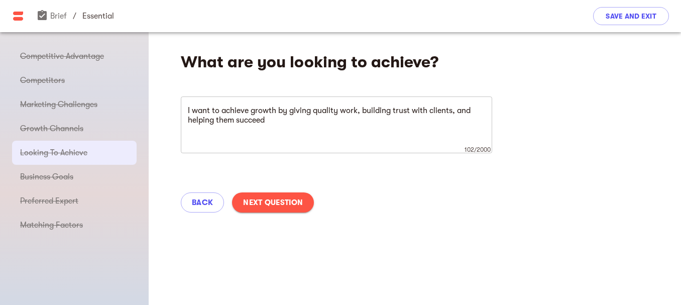
click at [269, 207] on span "Next Question" at bounding box center [273, 202] width 60 height 12
type textarea "2 months: Focus on quality and client trust. 6 months: Get more clients and ste…"
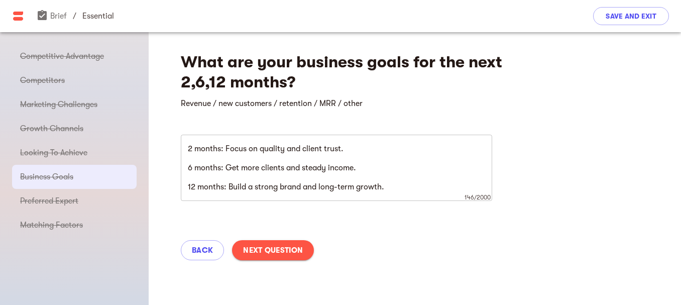
click at [269, 207] on div "What are your business goals for the next 2,6,12 months? Revenue / new customer…" at bounding box center [415, 152] width 532 height 241
click at [266, 241] on div "Back Next Question" at bounding box center [415, 250] width 532 height 44
click at [266, 241] on button "Next Question" at bounding box center [273, 250] width 82 height 20
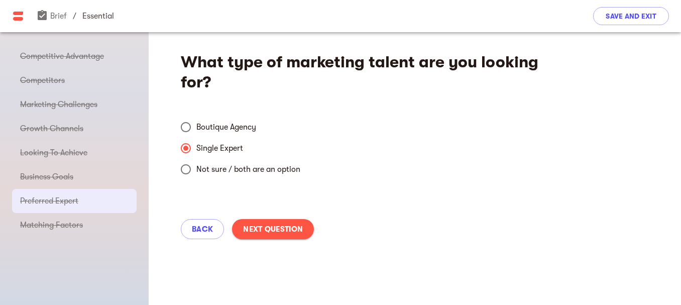
click at [266, 241] on div "Back Next Question" at bounding box center [415, 229] width 532 height 44
click at [273, 234] on span "Next Question" at bounding box center [273, 229] width 60 height 12
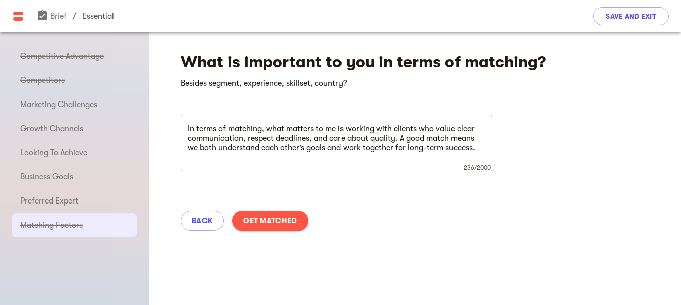
click at [273, 234] on div "Back Get Matched" at bounding box center [415, 220] width 532 height 44
click at [275, 231] on div "Back Get Matched" at bounding box center [415, 220] width 532 height 44
click at [278, 231] on div "Back Get Matched" at bounding box center [415, 220] width 532 height 44
click at [284, 228] on button "Get Matched" at bounding box center [270, 220] width 76 height 20
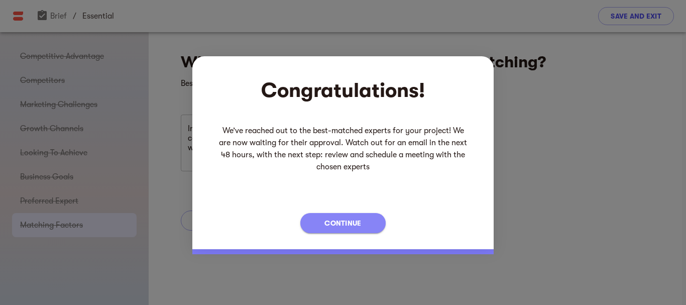
click at [343, 228] on span "Continue" at bounding box center [342, 223] width 37 height 12
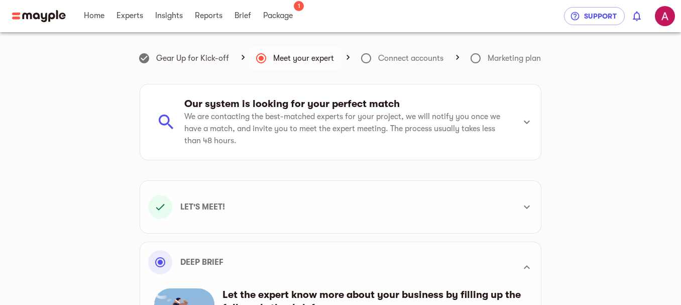
scroll to position [153, 0]
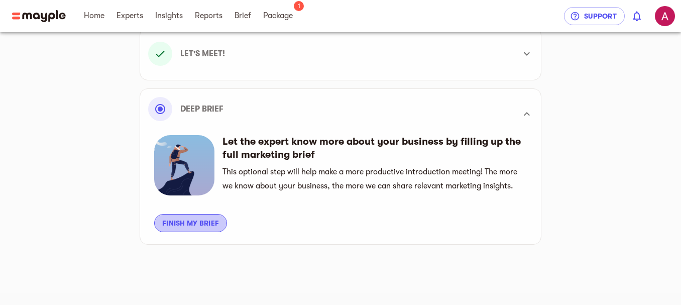
click at [188, 224] on span "Finish my brief" at bounding box center [190, 223] width 57 height 12
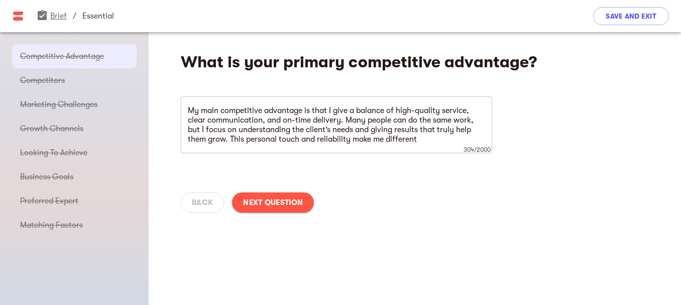
click at [60, 15] on link "assignment_turned_in Brief" at bounding box center [51, 16] width 31 height 9
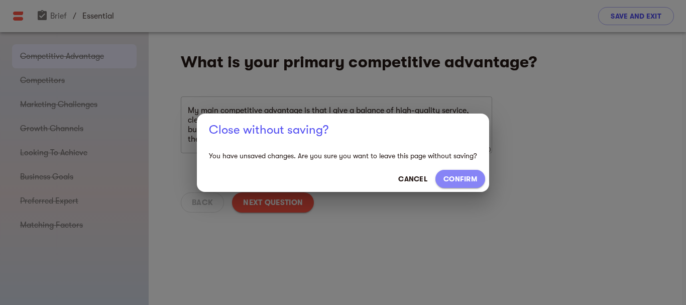
click at [451, 177] on span "CONFIRM" at bounding box center [460, 179] width 34 height 12
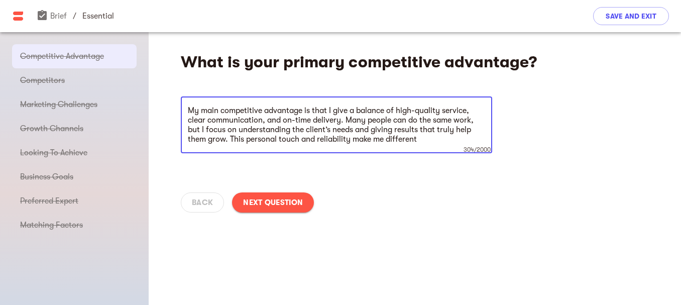
click at [290, 201] on span "Next Question" at bounding box center [273, 202] width 60 height 12
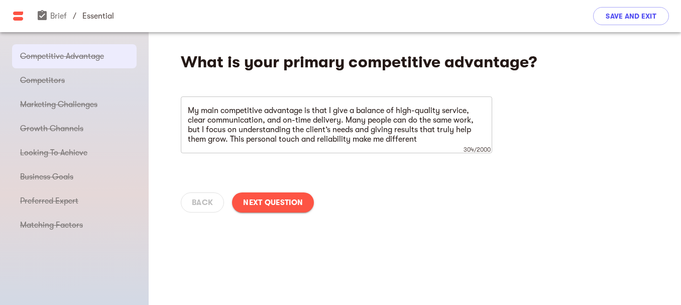
type textarea "My competitors are other freelancers who also do guest posting. But I stand out…"
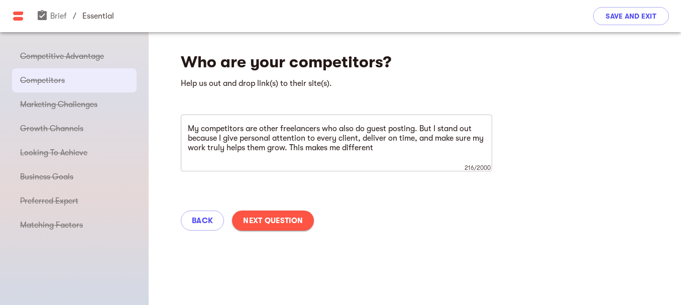
click at [280, 222] on span "Next Question" at bounding box center [273, 220] width 60 height 12
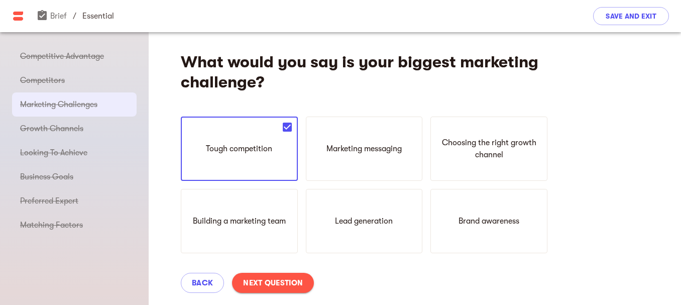
click at [280, 222] on div "What would you say is your biggest marketing challenge? Tough competition Marke…" at bounding box center [415, 245] width 532 height 427
click at [280, 222] on p "Building a marketing team" at bounding box center [239, 221] width 93 height 12
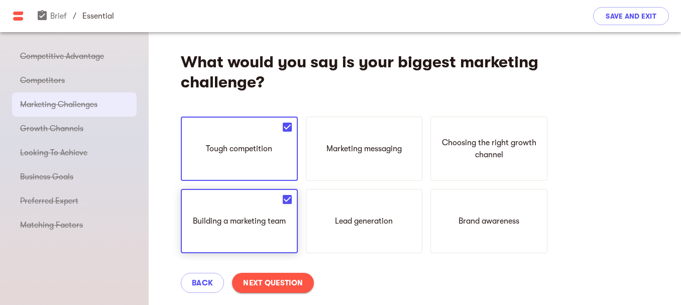
drag, startPoint x: 280, startPoint y: 222, endPoint x: 269, endPoint y: 193, distance: 31.3
click at [269, 193] on div "Building a marketing team" at bounding box center [239, 221] width 117 height 64
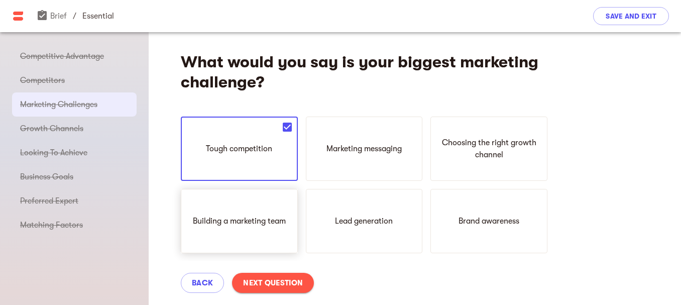
click at [269, 193] on div "Building a marketing team" at bounding box center [239, 221] width 117 height 64
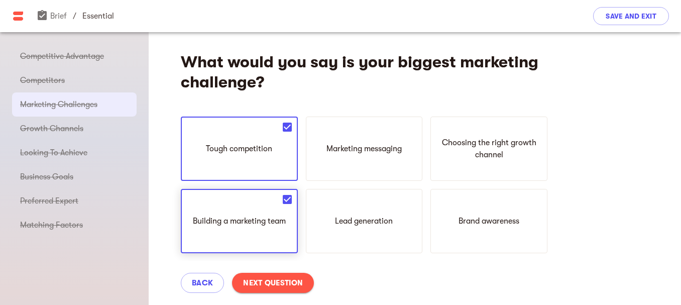
click at [269, 213] on div "Building a marketing team" at bounding box center [239, 221] width 117 height 64
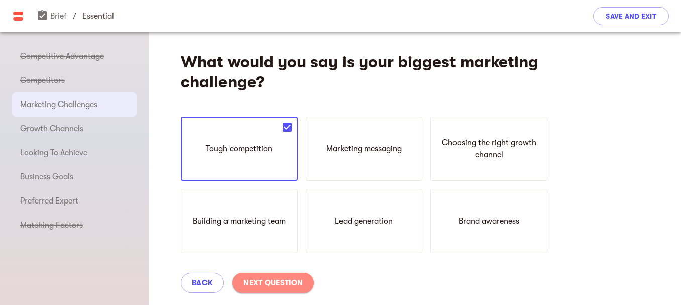
click at [296, 284] on span "Next Question" at bounding box center [273, 283] width 60 height 12
type textarea "My best client growth has come from happy clients who return and recommend me t…"
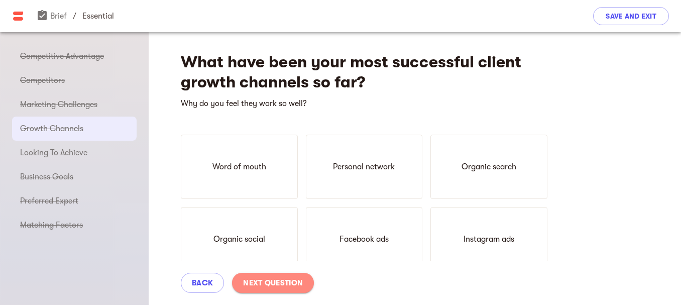
click at [296, 284] on span "Next Question" at bounding box center [273, 283] width 60 height 12
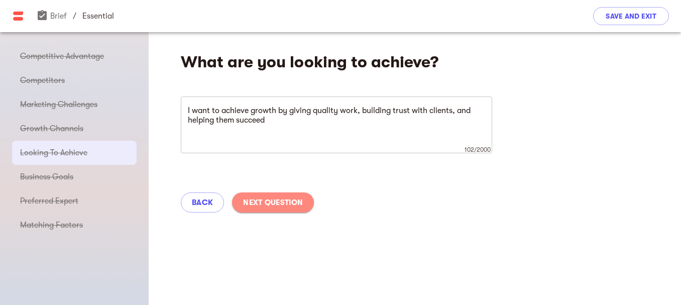
click at [291, 209] on button "Next Question" at bounding box center [273, 202] width 82 height 20
type textarea "2 months: Focus on quality and client trust. 6 months: Get more clients and ste…"
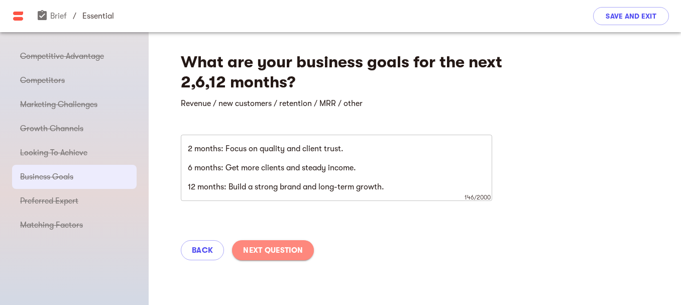
click at [275, 248] on span "Next Question" at bounding box center [273, 250] width 60 height 12
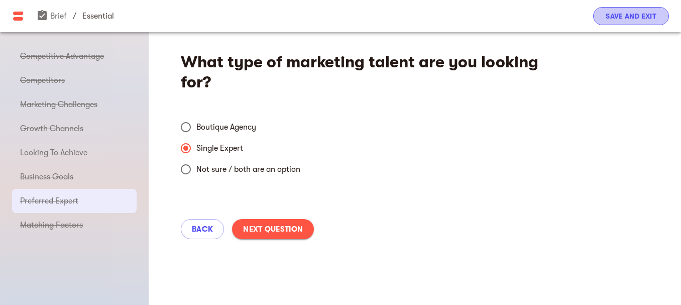
click at [662, 14] on button "Save and Exit" at bounding box center [631, 16] width 76 height 18
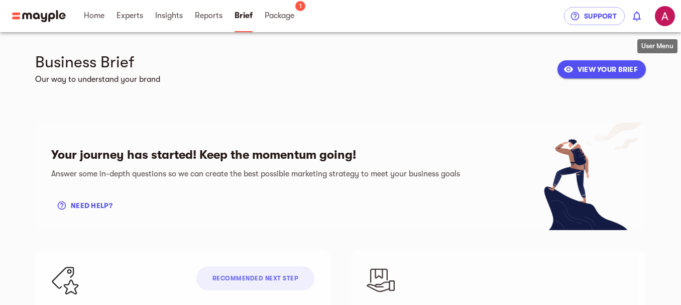
click at [667, 18] on img "button" at bounding box center [665, 16] width 20 height 20
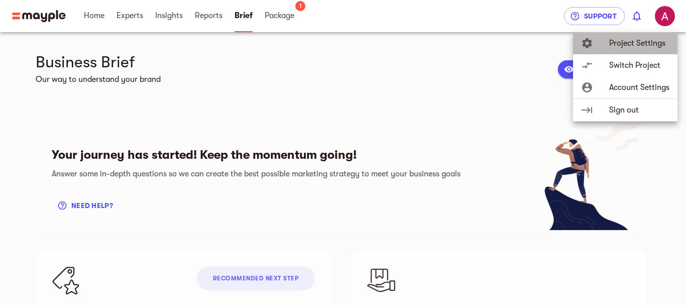
click at [646, 37] on span "Project Settings" at bounding box center [639, 43] width 60 height 12
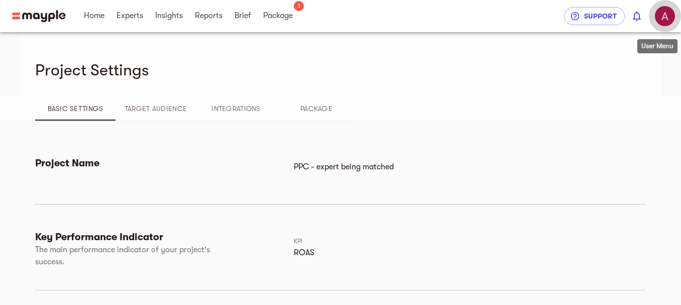
click at [670, 13] on img "button" at bounding box center [665, 16] width 20 height 20
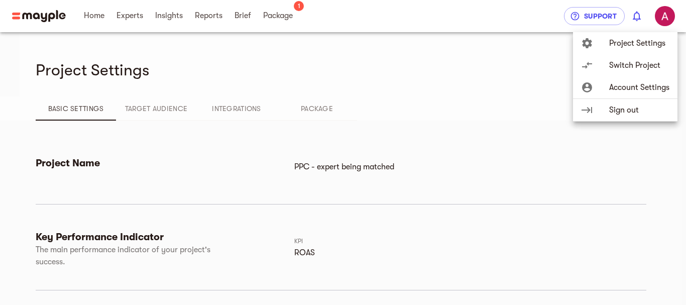
drag, startPoint x: 685, startPoint y: 101, endPoint x: 666, endPoint y: 204, distance: 104.8
click at [666, 204] on div at bounding box center [343, 152] width 686 height 305
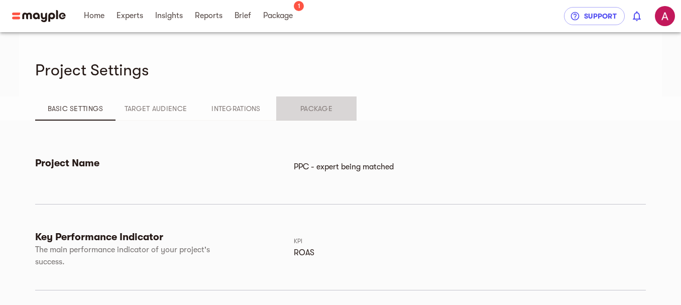
click at [326, 111] on span "Package" at bounding box center [316, 108] width 68 height 12
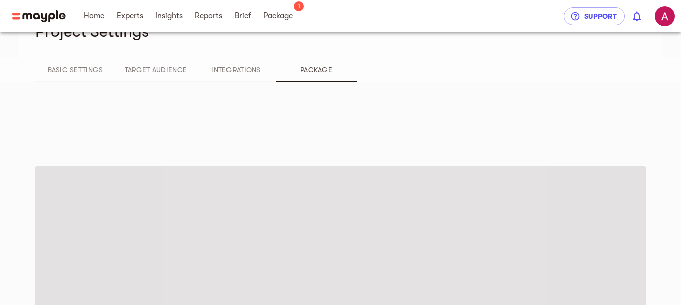
scroll to position [33, 0]
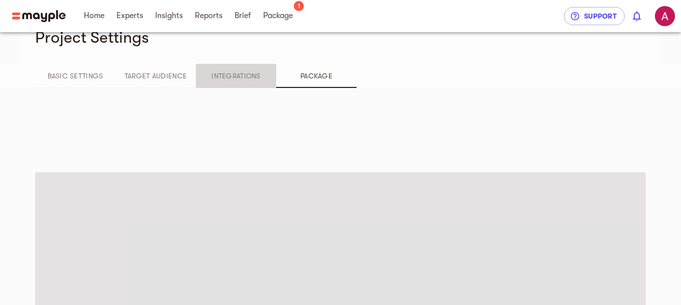
click at [234, 73] on span "Integrations" at bounding box center [236, 76] width 68 height 12
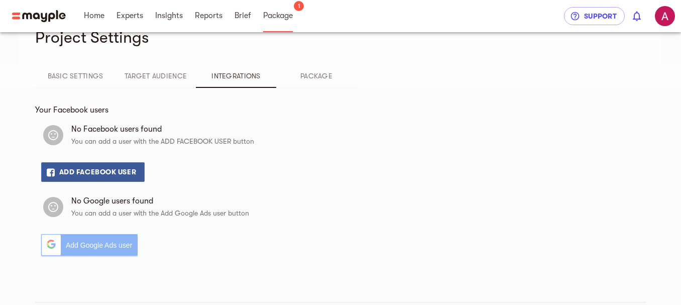
click at [285, 15] on span "Package" at bounding box center [278, 16] width 30 height 12
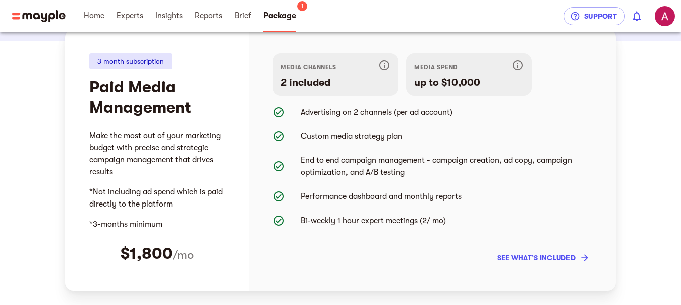
scroll to position [105, 0]
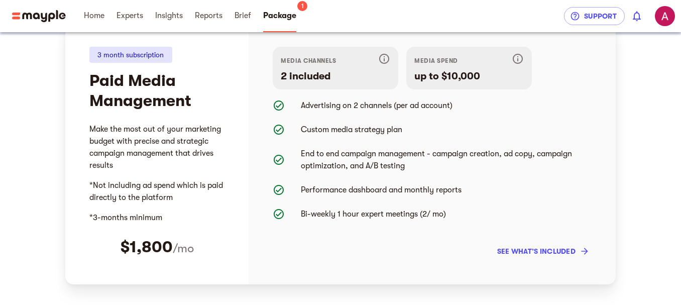
click at [274, 107] on icon "Advertising on 2 channels (per ad account)" at bounding box center [279, 105] width 12 height 12
click at [278, 104] on icon "Advertising on 2 channels (per ad account)" at bounding box center [279, 105] width 12 height 12
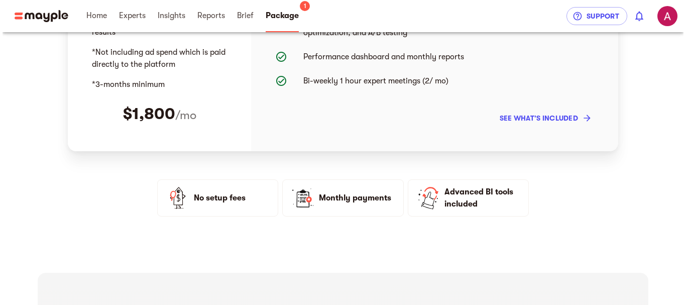
scroll to position [222, 0]
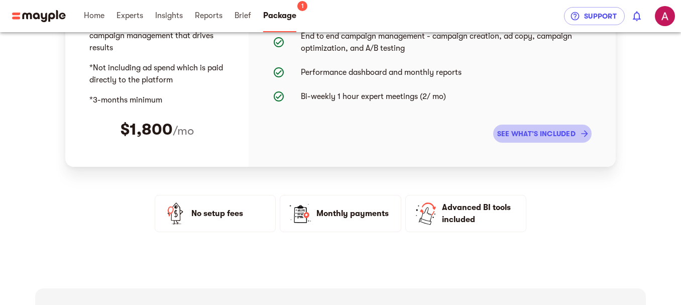
click at [562, 135] on span "see what’s included" at bounding box center [542, 134] width 90 height 12
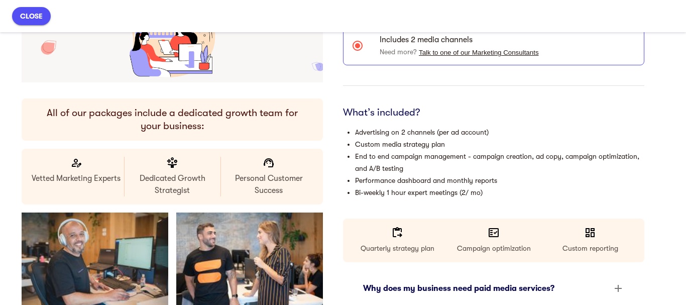
scroll to position [141, 0]
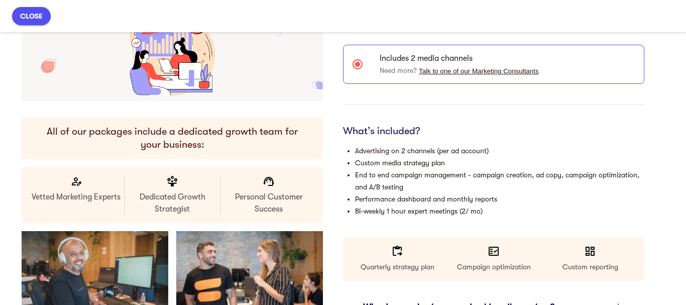
click at [356, 62] on icon at bounding box center [357, 64] width 12 height 12
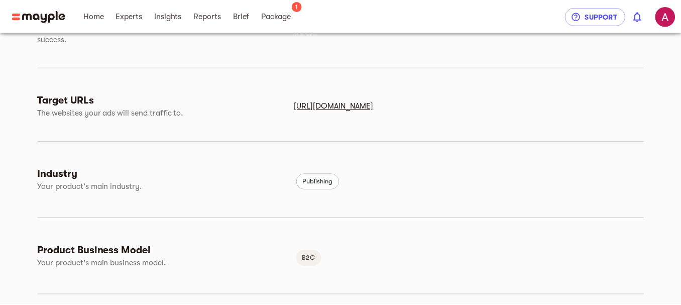
scroll to position [33, 0]
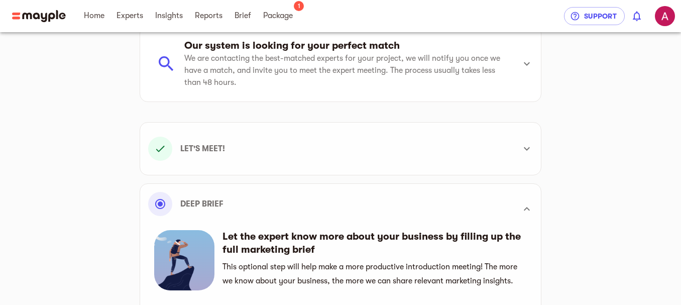
scroll to position [153, 0]
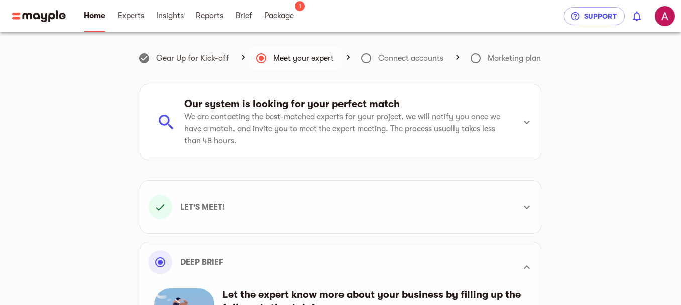
scroll to position [161, 0]
